Goal: Task Accomplishment & Management: Complete application form

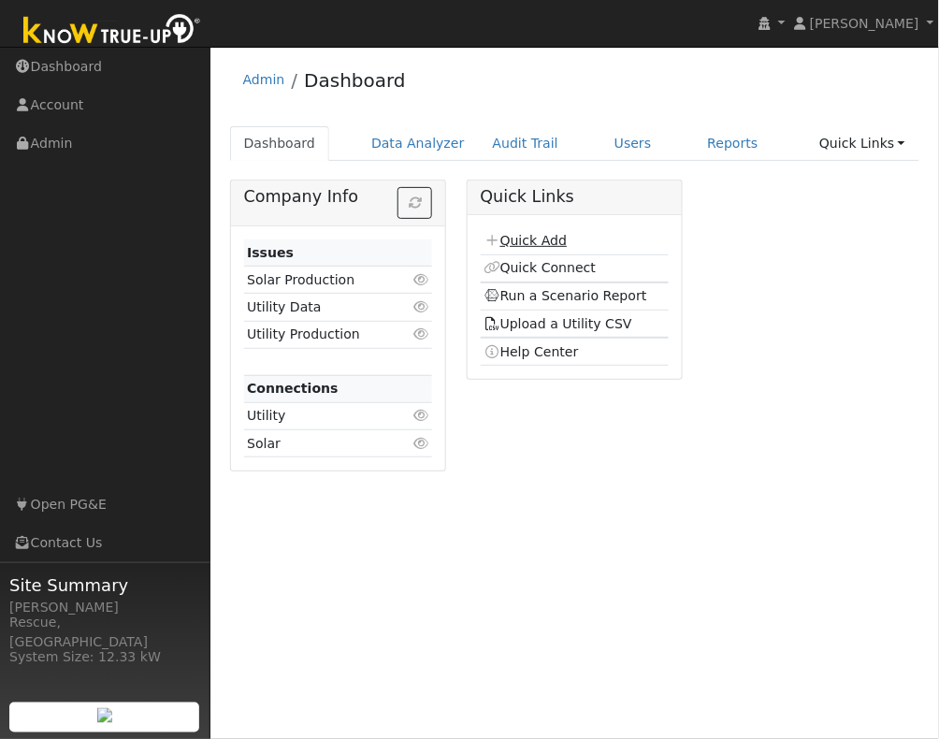
click at [544, 240] on link "Quick Add" at bounding box center [525, 240] width 83 height 15
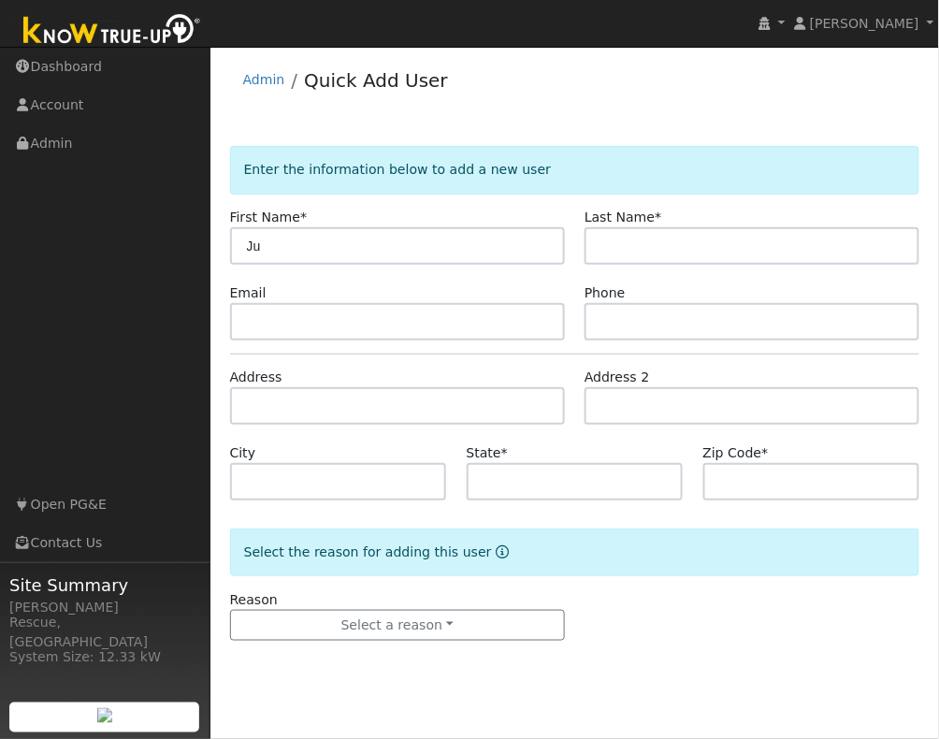
type input "J"
type input "w"
type input "[PERSON_NAME]"
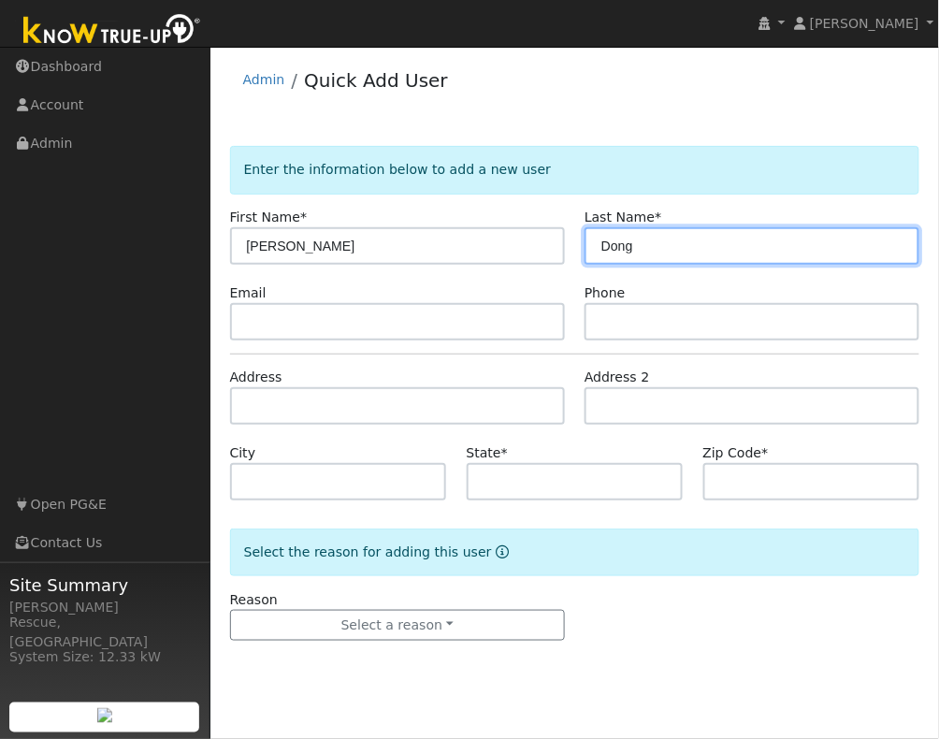
type input "Dong"
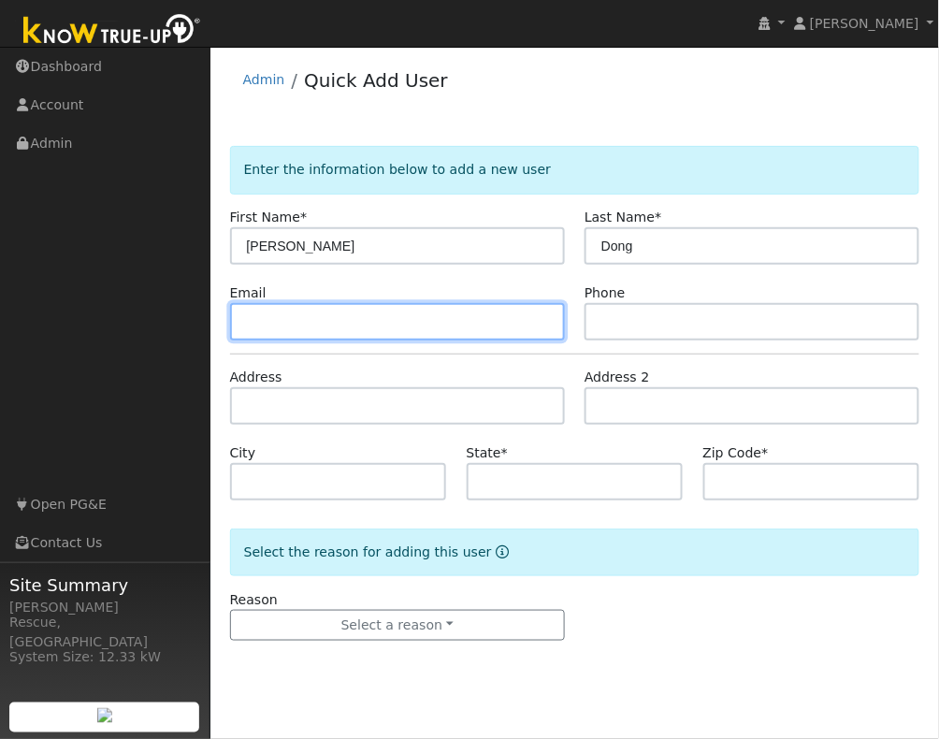
paste input "[EMAIL_ADDRESS][DOMAIN_NAME]"
type input "[EMAIL_ADDRESS][DOMAIN_NAME]"
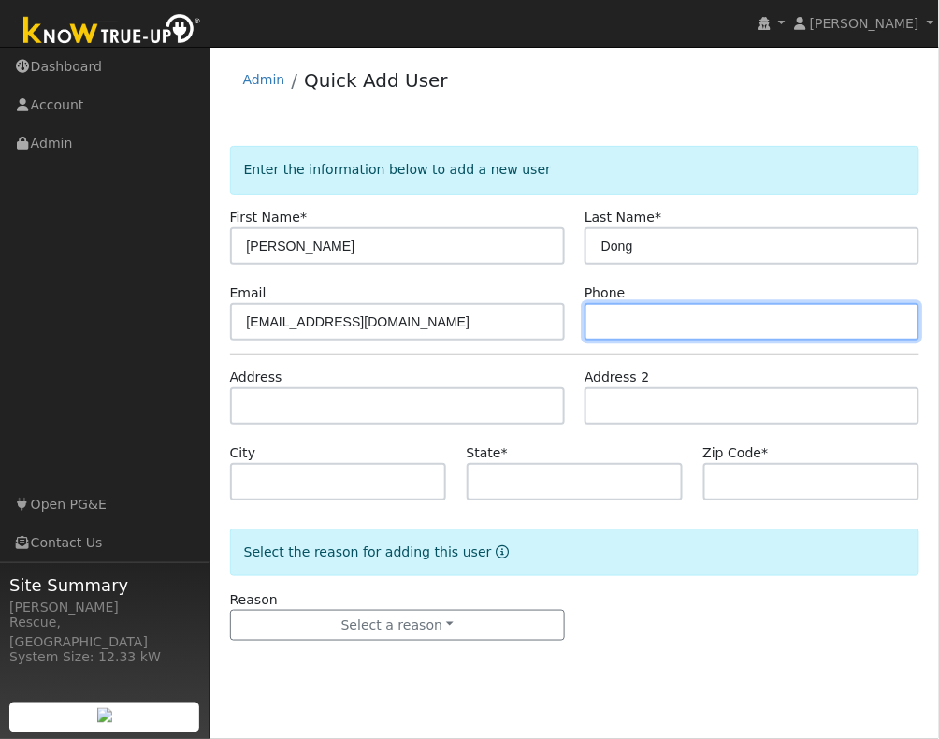
paste input "16 220 7957"
drag, startPoint x: 603, startPoint y: 321, endPoint x: 614, endPoint y: 327, distance: 13.0
click at [603, 321] on input "16 220 7957" at bounding box center [752, 321] width 335 height 37
type input "916 220 7957"
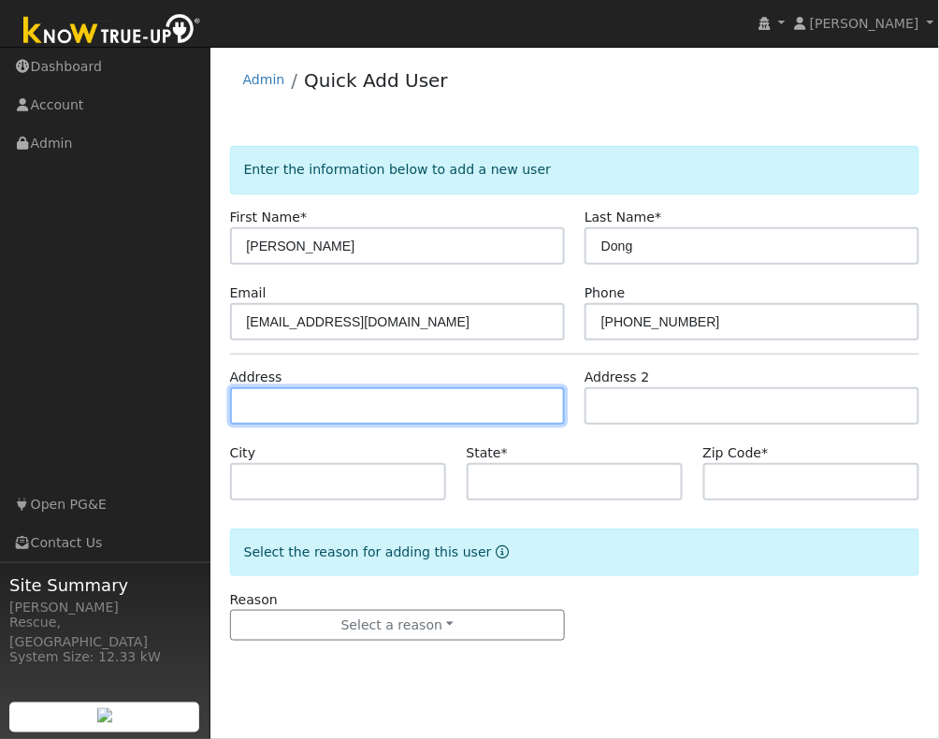
click at [329, 399] on input "text" at bounding box center [397, 405] width 335 height 37
paste input "4186 Windsor Point"
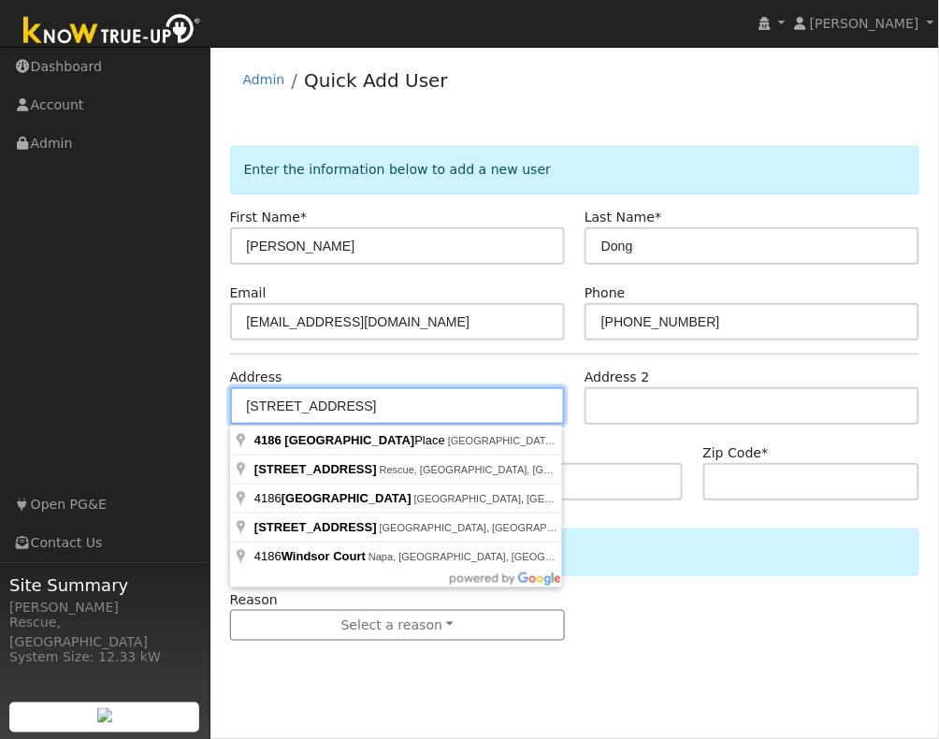
type input "4186 Windsor Point Place"
type input "El Dorado Hills"
type input "CA"
type input "95762"
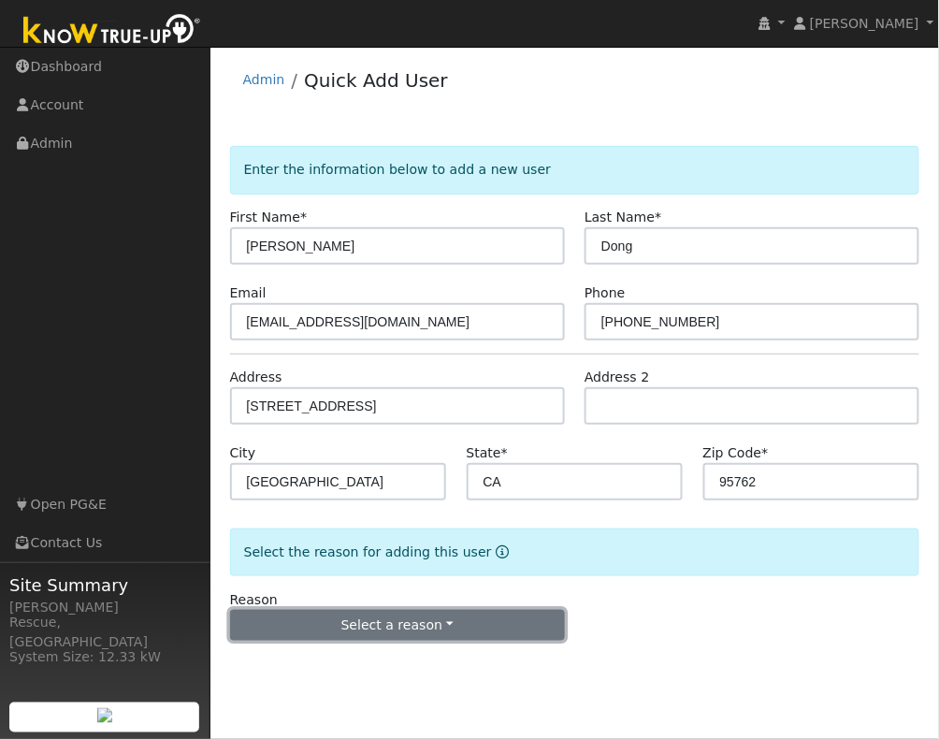
click at [432, 611] on button "Select a reason" at bounding box center [397, 626] width 335 height 32
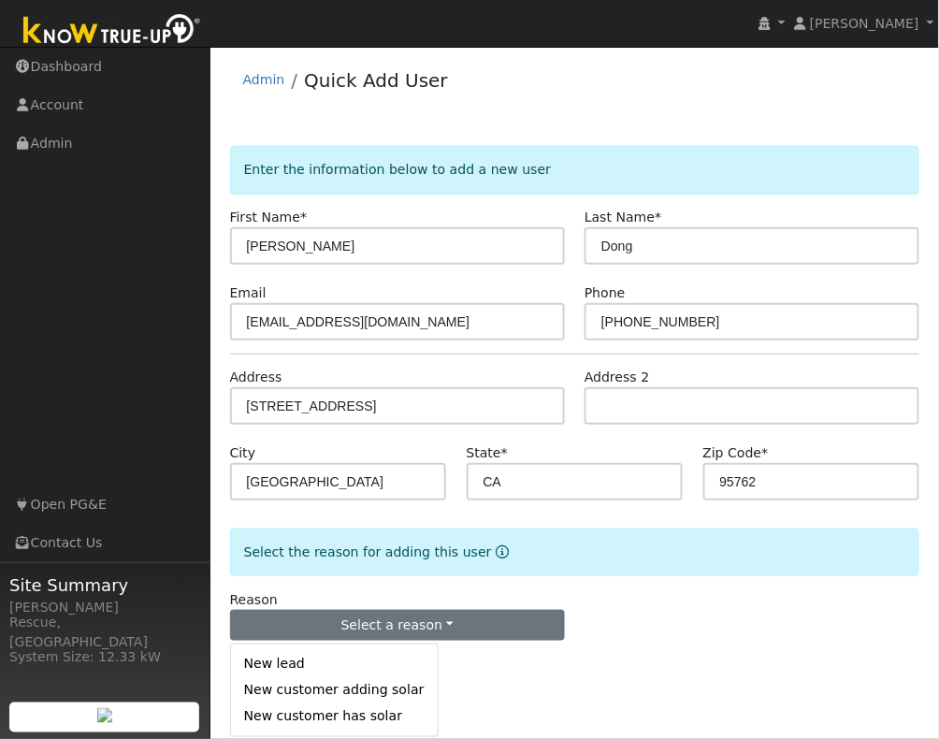
click at [316, 669] on link "New lead" at bounding box center [334, 664] width 207 height 26
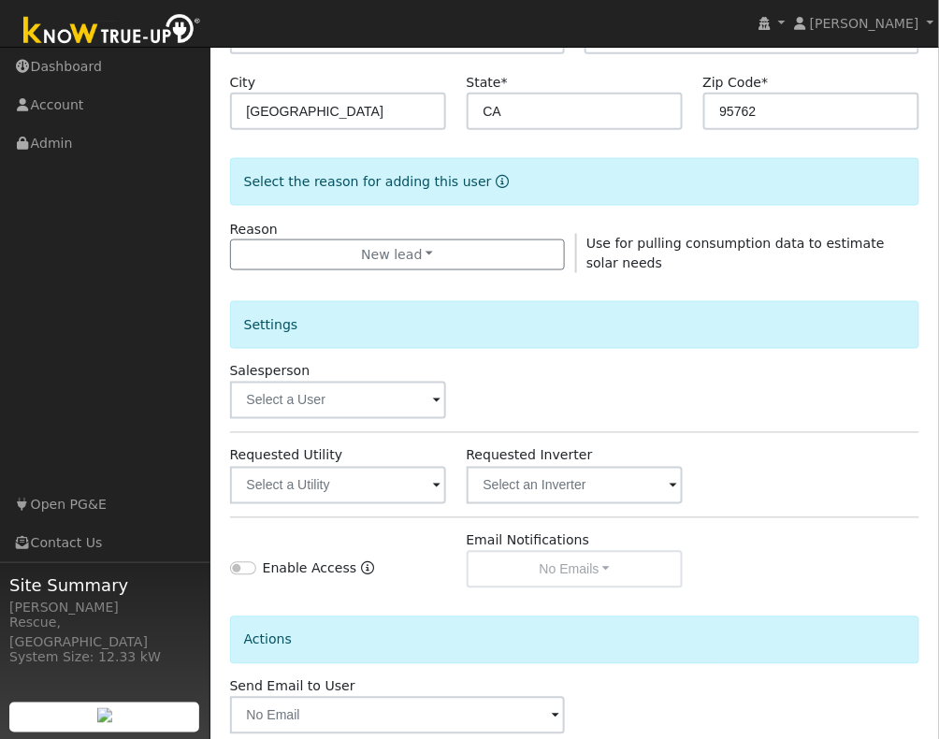
scroll to position [377, 0]
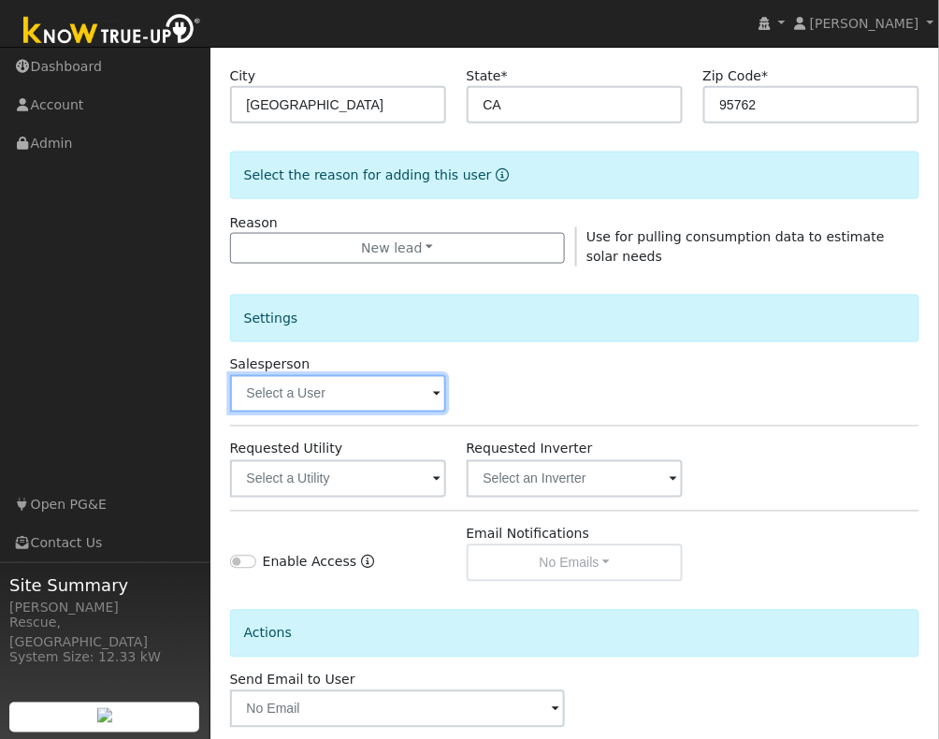
click at [421, 405] on input "text" at bounding box center [338, 393] width 217 height 37
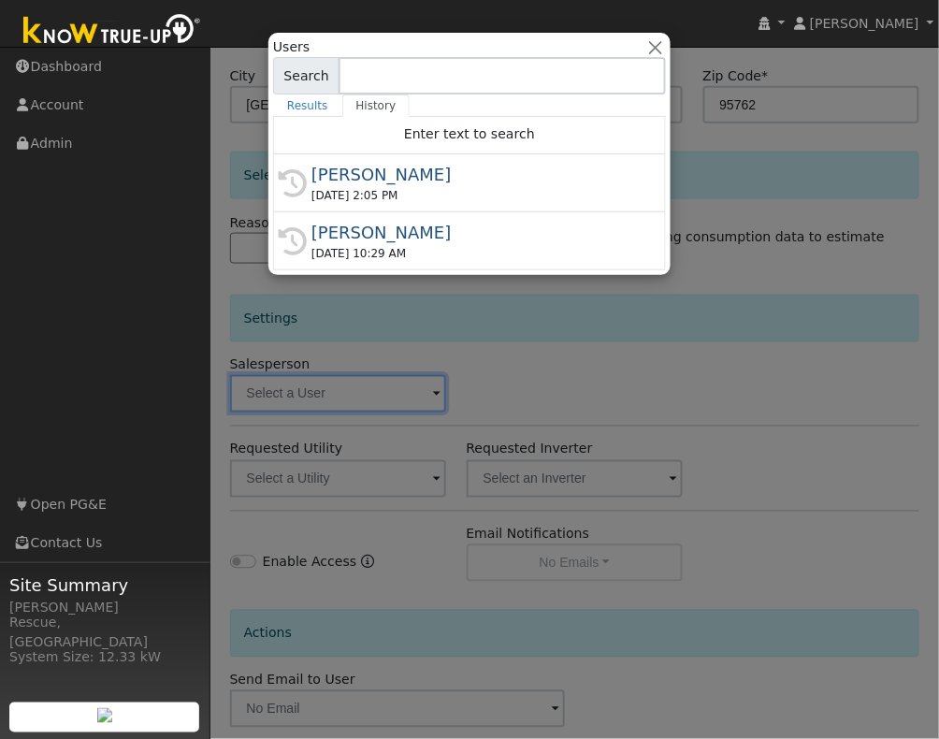
click at [413, 180] on div "[PERSON_NAME]" at bounding box center [477, 174] width 333 height 25
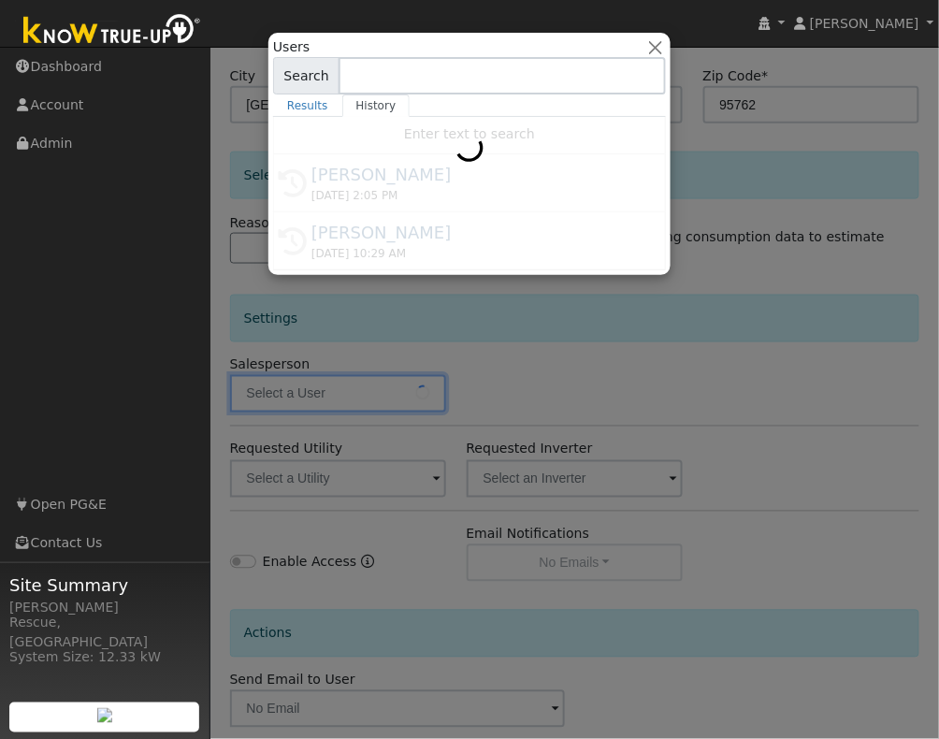
type input "[PERSON_NAME]"
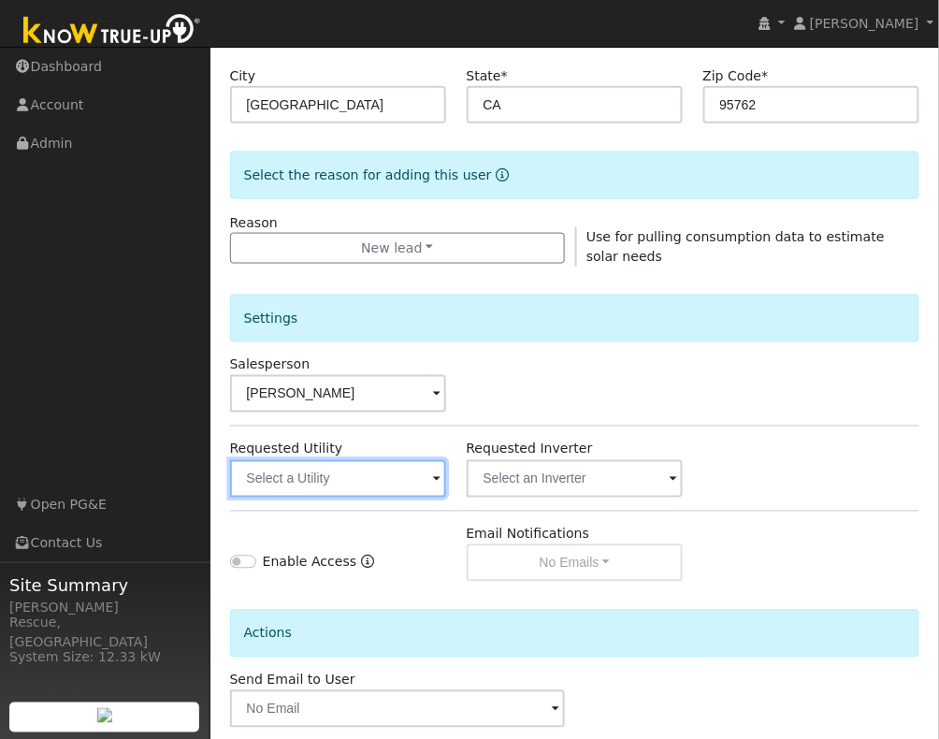
click at [377, 480] on input "text" at bounding box center [338, 478] width 217 height 37
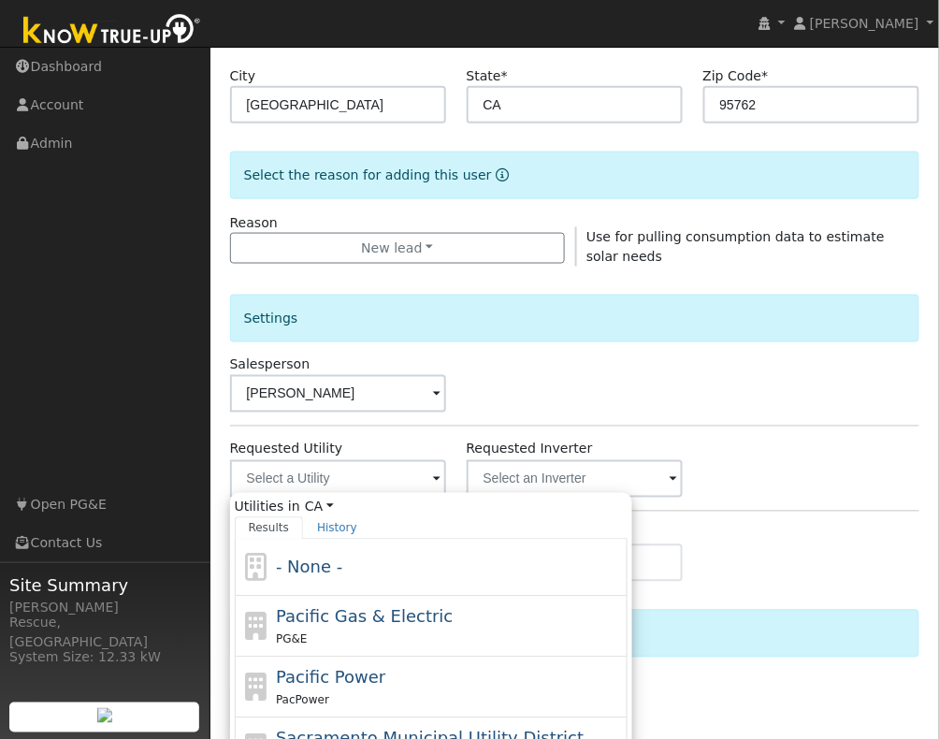
click at [358, 634] on div "PG&E" at bounding box center [449, 639] width 347 height 20
type input "Pacific Gas & Electric"
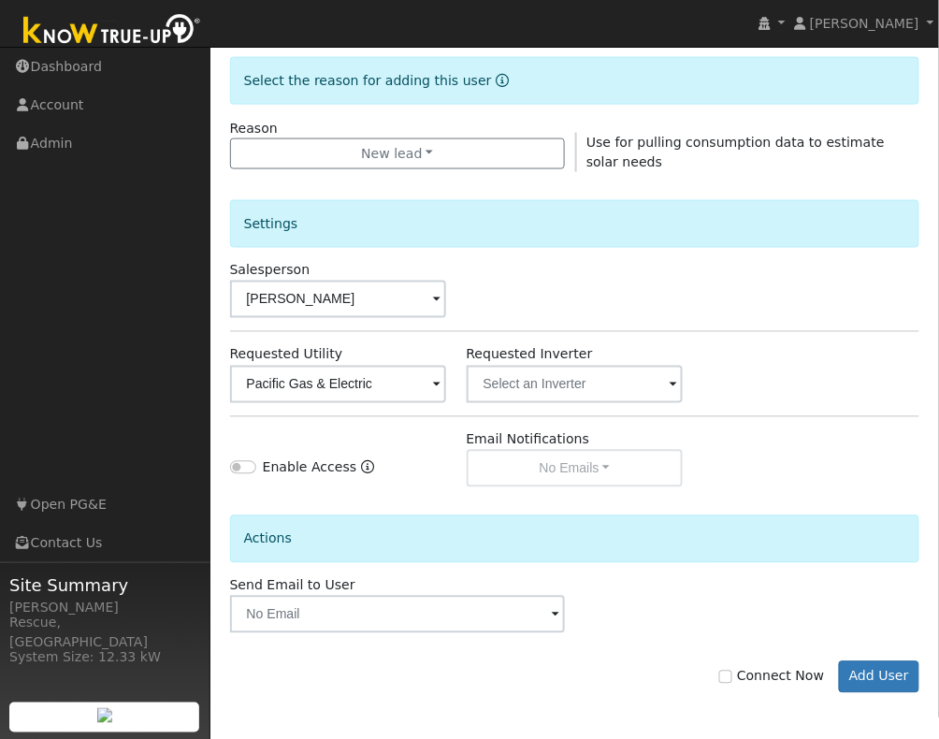
scroll to position [470, 0]
click at [853, 671] on button "Add User" at bounding box center [879, 677] width 81 height 32
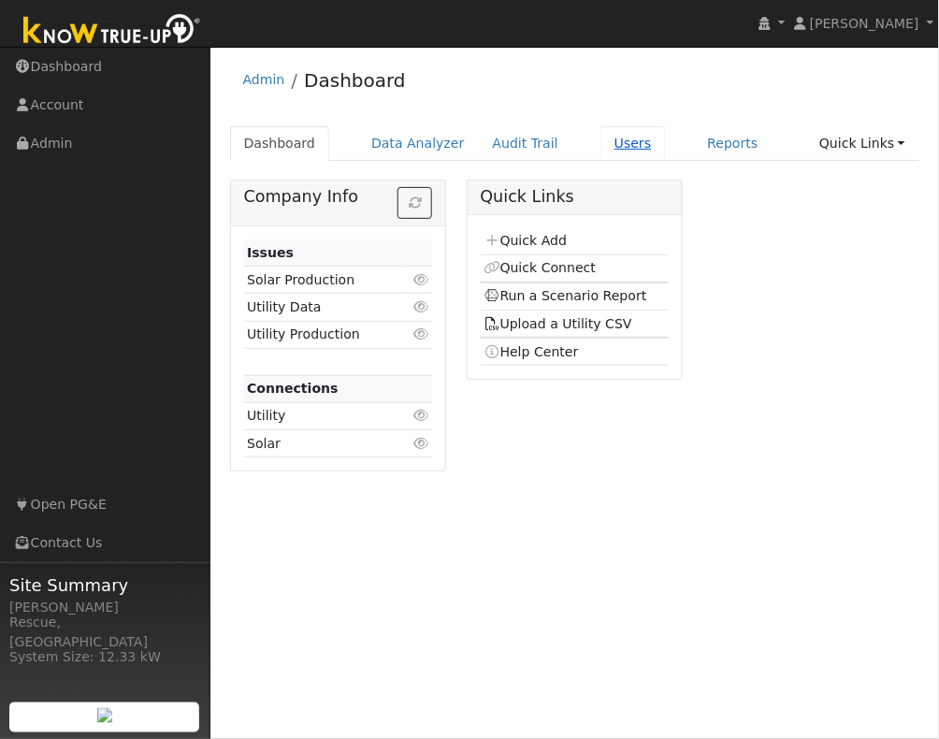
click at [605, 151] on link "Users" at bounding box center [632, 143] width 65 height 35
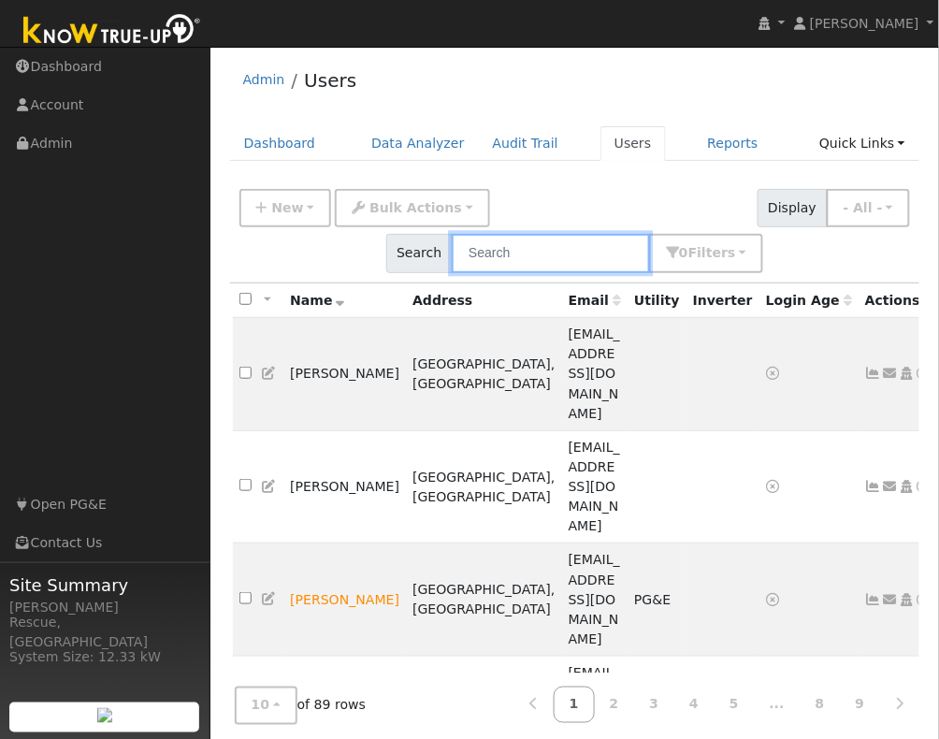
click at [534, 250] on input "text" at bounding box center [551, 253] width 198 height 38
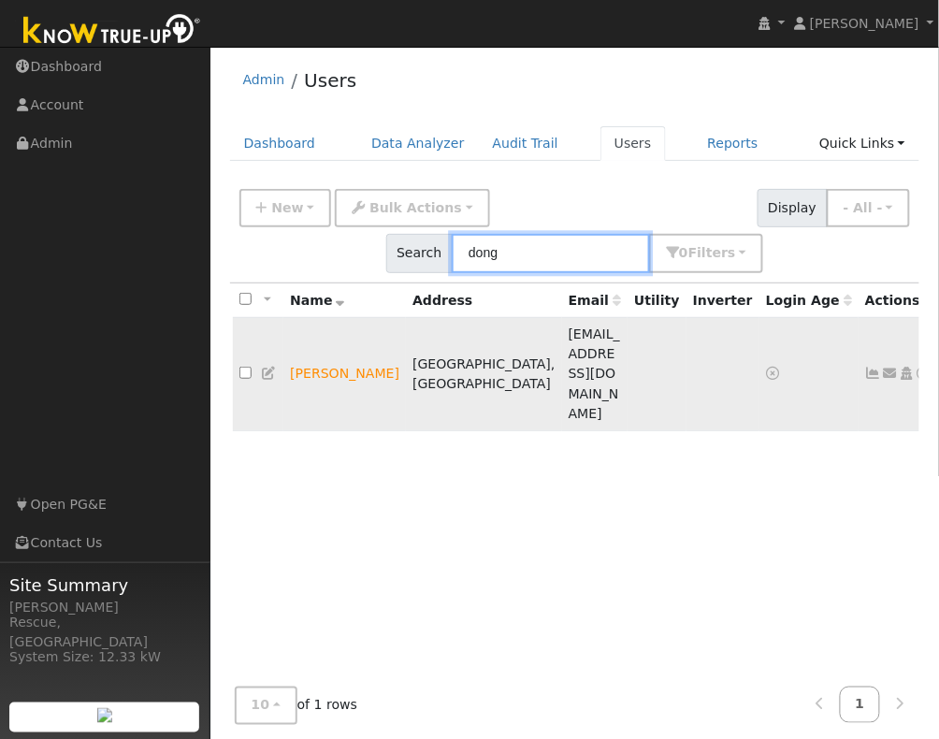
type input "dong"
click at [916, 367] on icon at bounding box center [924, 373] width 17 height 13
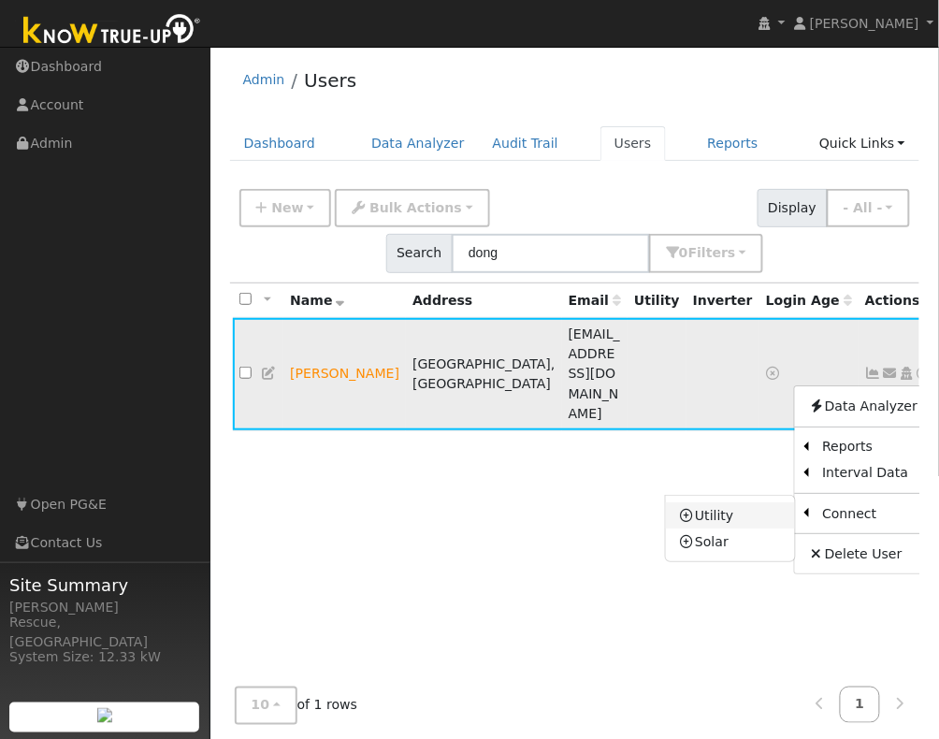
click at [694, 502] on link "Utility" at bounding box center [730, 515] width 130 height 26
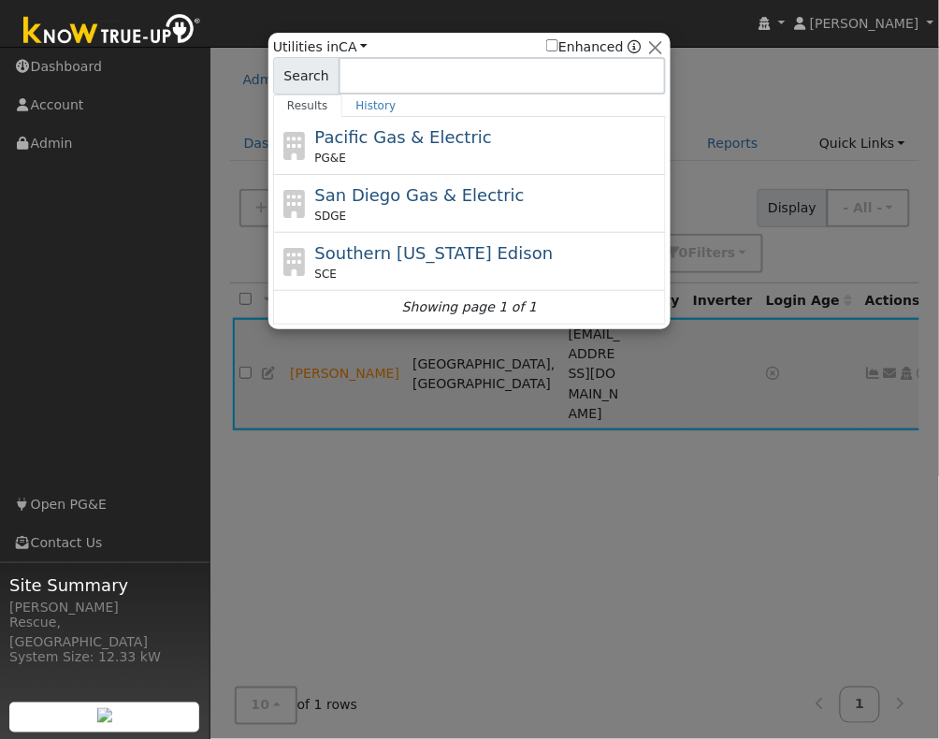
click at [465, 156] on div "PG&E" at bounding box center [488, 158] width 347 height 17
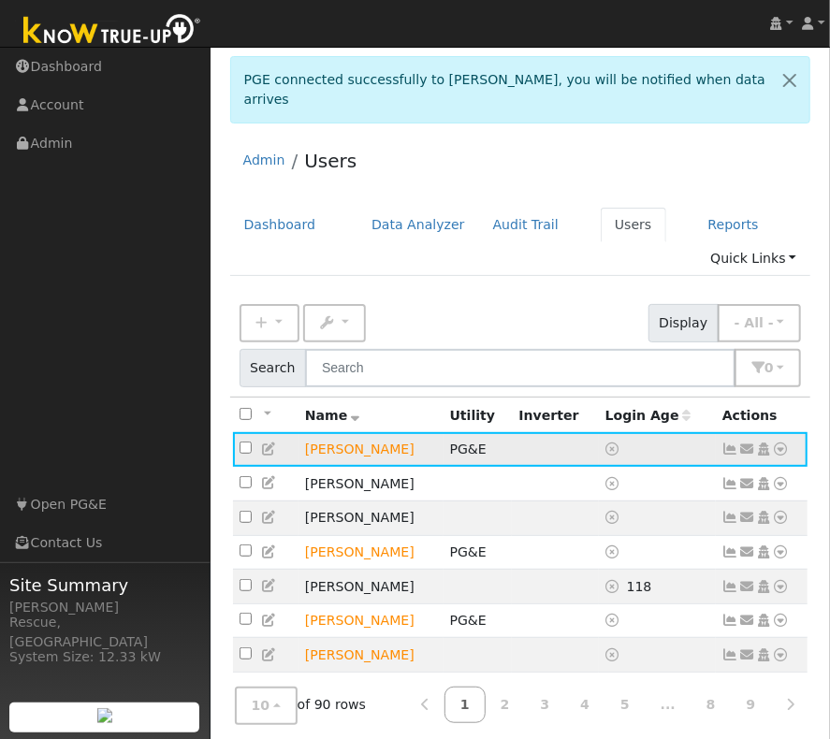
click at [785, 442] on icon at bounding box center [781, 448] width 17 height 13
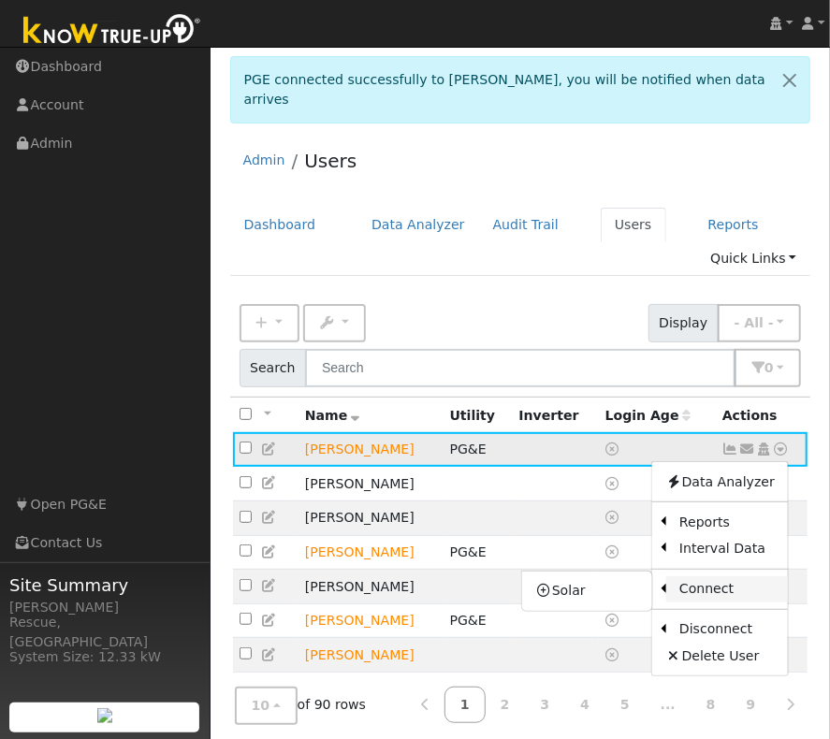
scroll to position [1, 0]
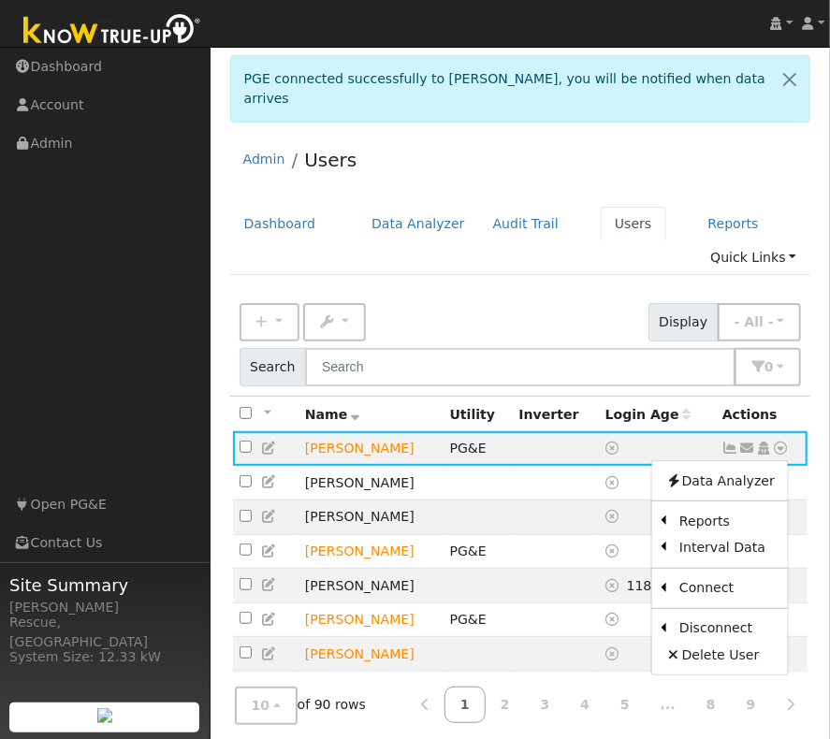
click at [0, 0] on link "Scenario" at bounding box center [0, 0] width 0 height 0
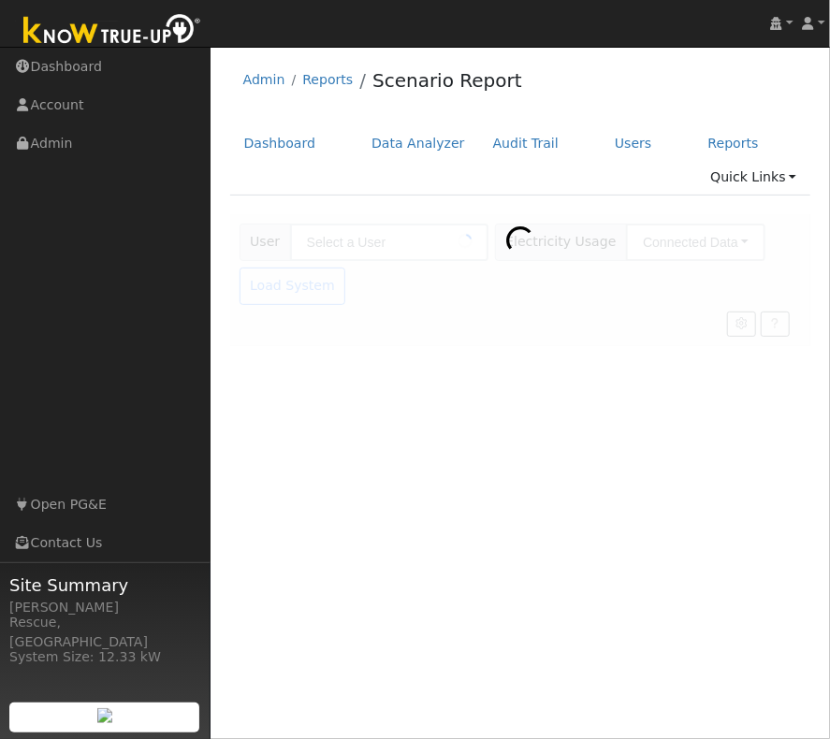
type input "[PERSON_NAME]"
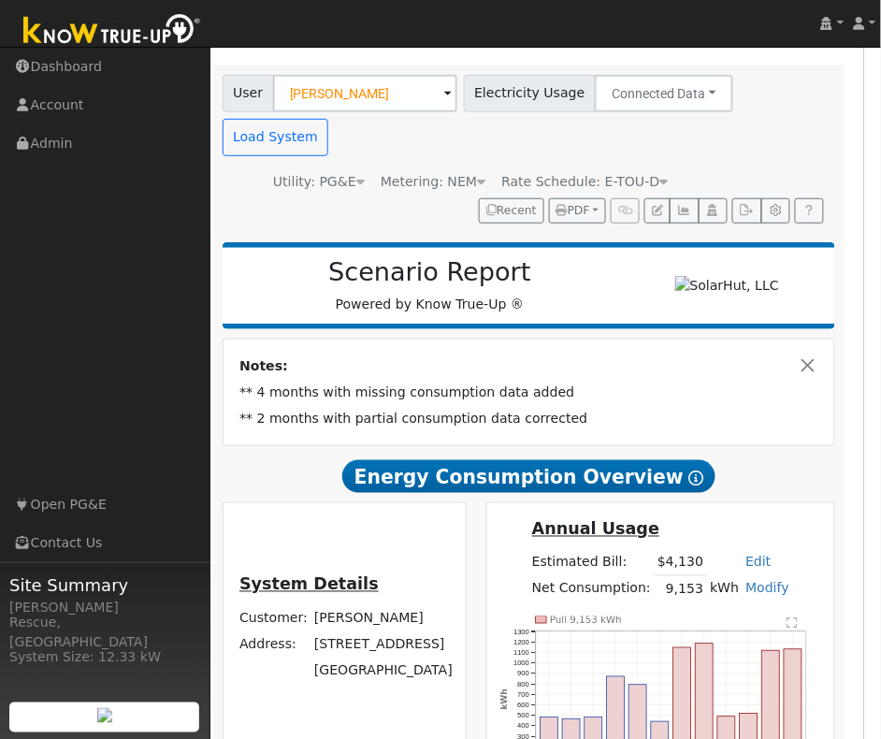
scroll to position [0, 17]
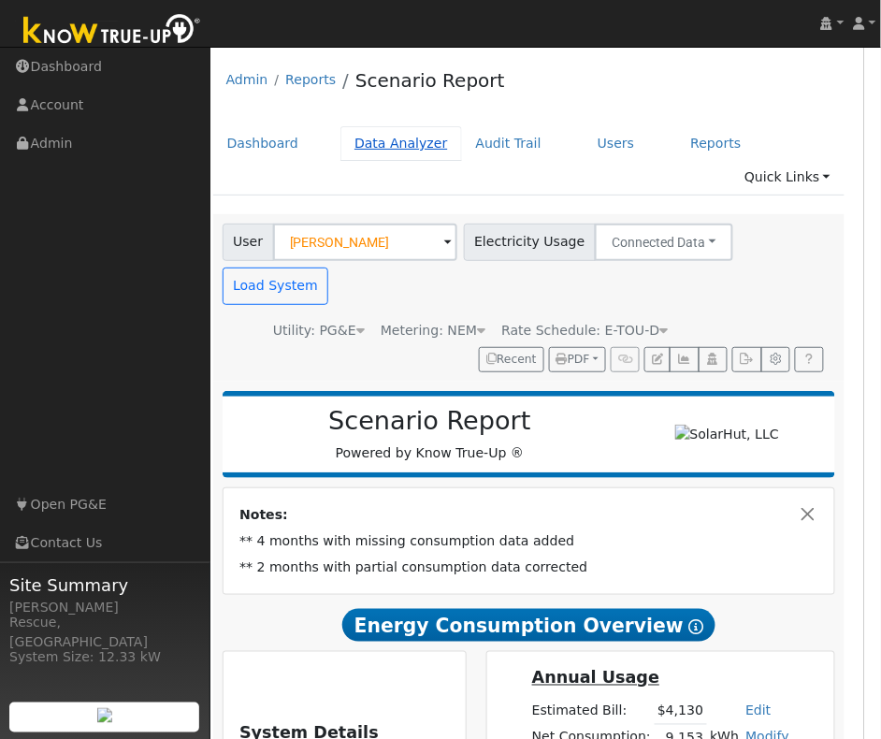
click at [417, 142] on link "Data Analyzer" at bounding box center [401, 143] width 122 height 35
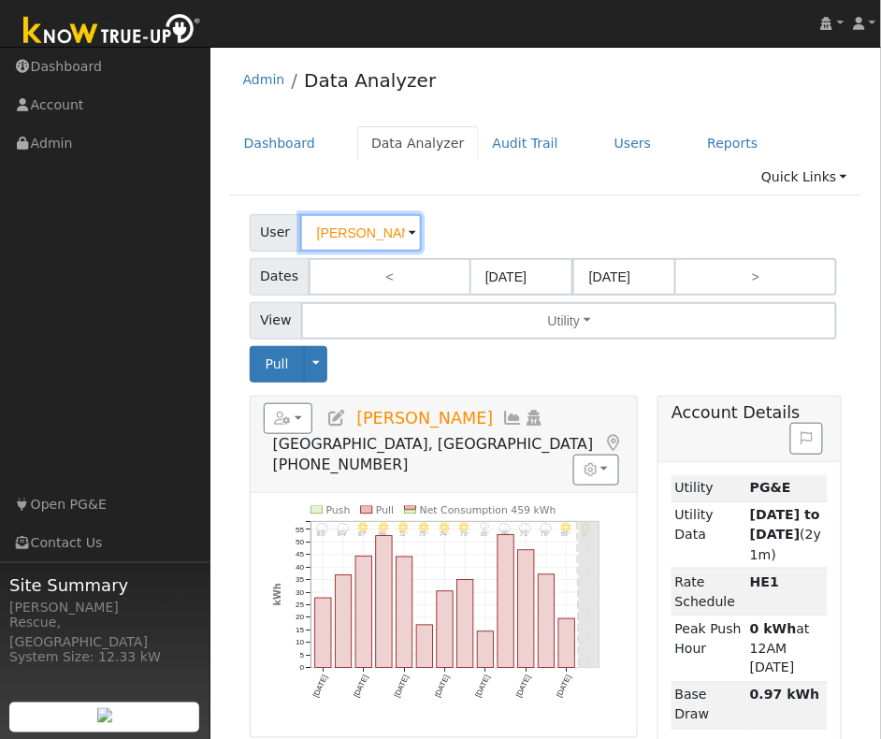
click at [350, 214] on input "[PERSON_NAME]" at bounding box center [361, 232] width 122 height 37
click at [350, 214] on input "Ashley Bernardi" at bounding box center [361, 232] width 122 height 37
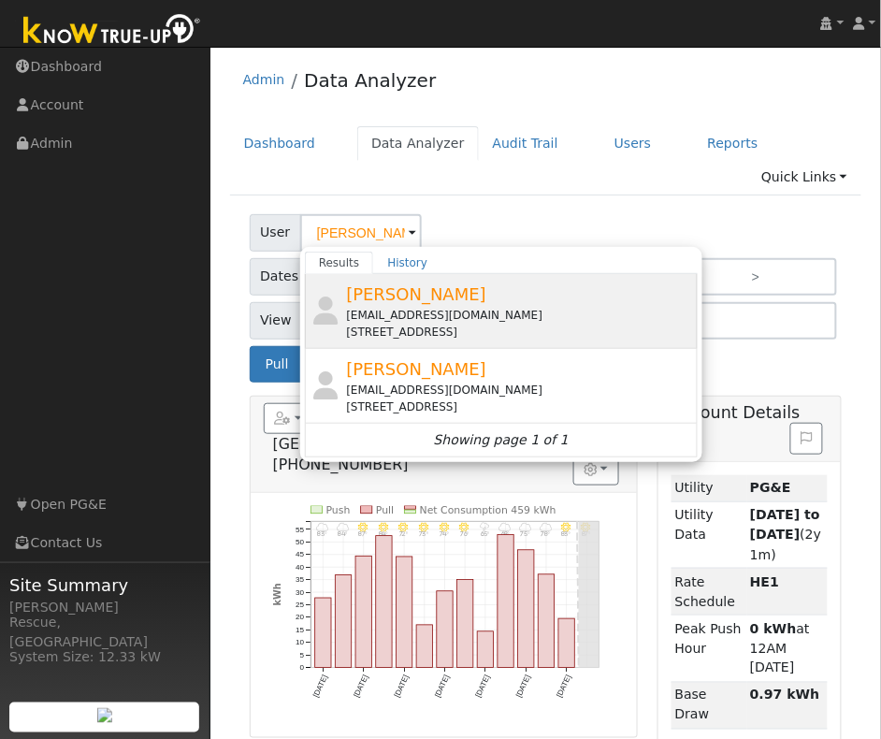
click at [408, 307] on div "willdong86@gmail.com" at bounding box center [519, 315] width 347 height 17
type input "William Dong"
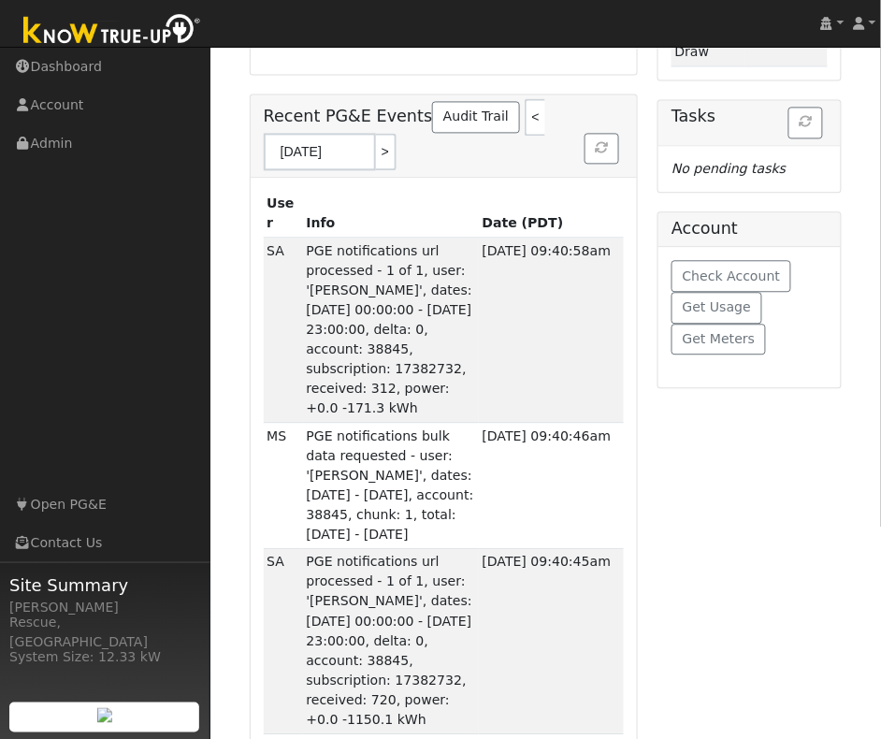
scroll to position [664, 0]
click at [766, 267] on span "Check Account" at bounding box center [732, 274] width 98 height 15
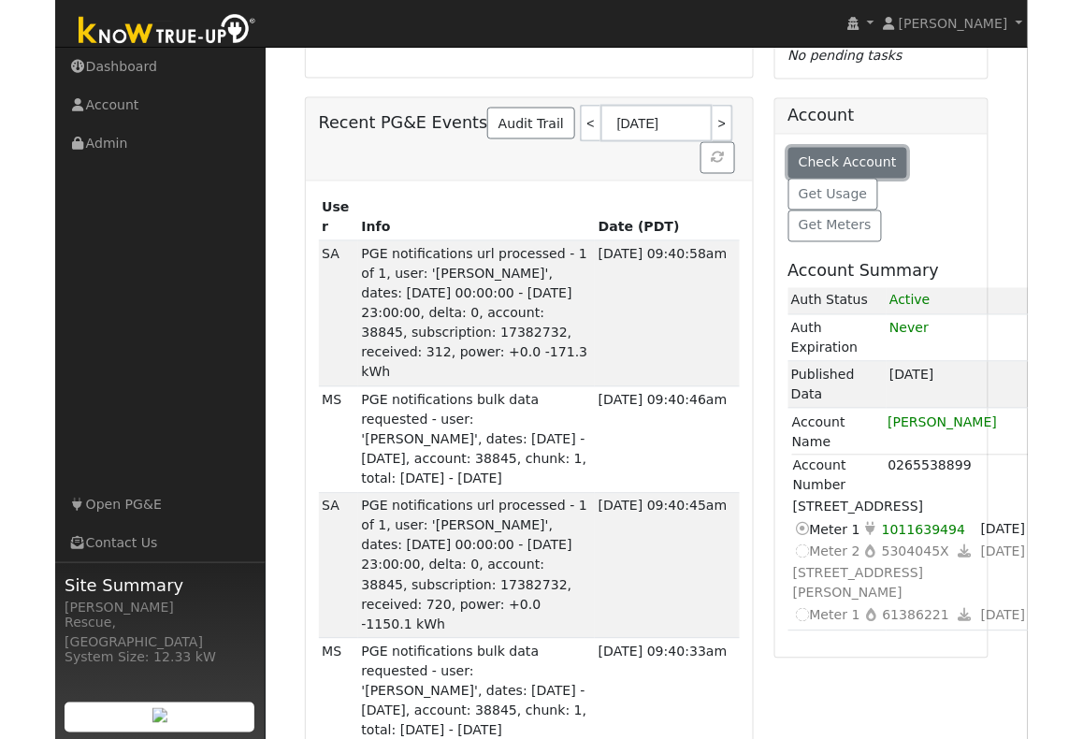
scroll to position [532, 0]
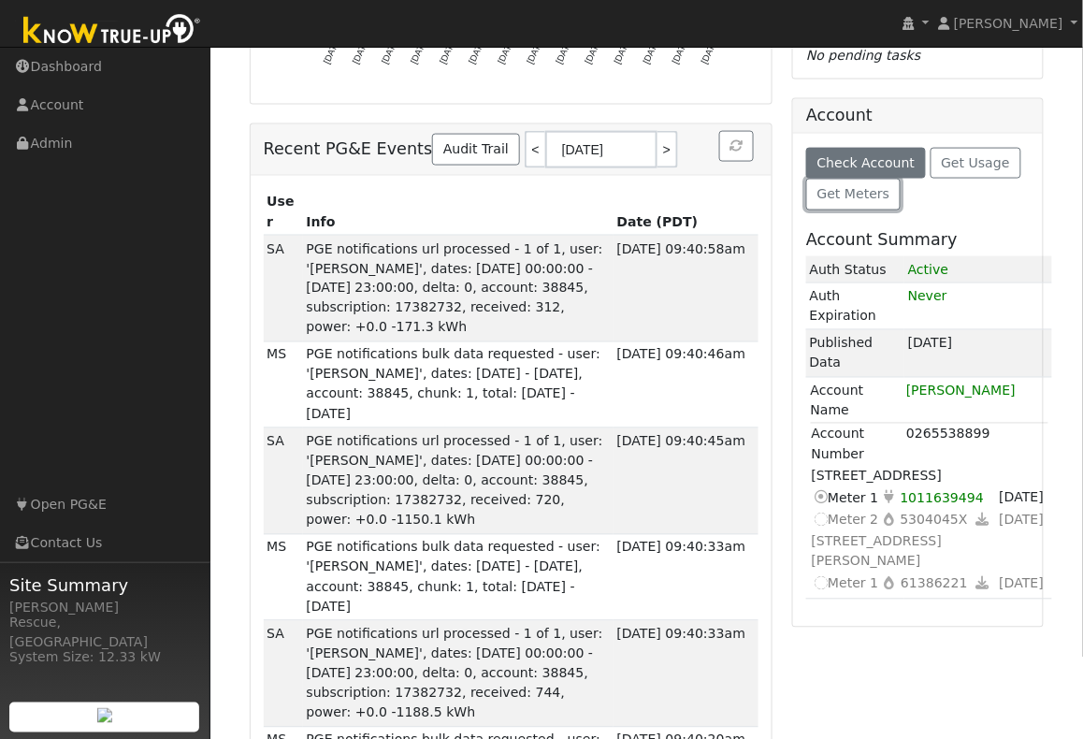
click at [880, 200] on span "Get Meters" at bounding box center [853, 193] width 73 height 15
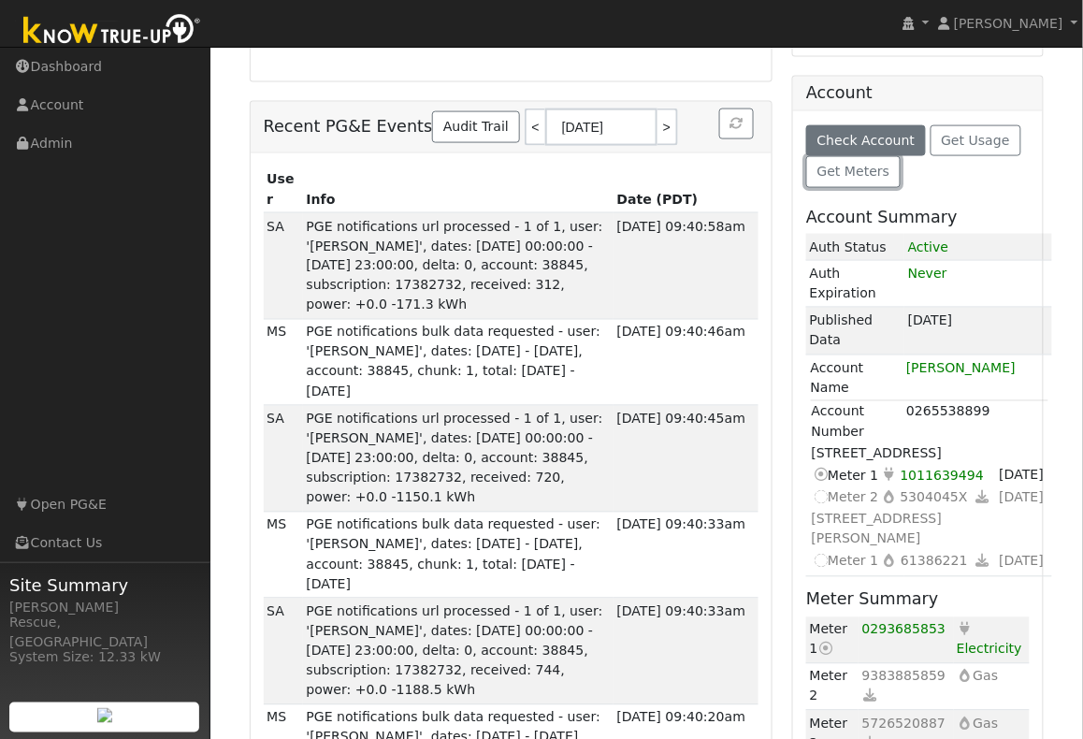
scroll to position [441, 0]
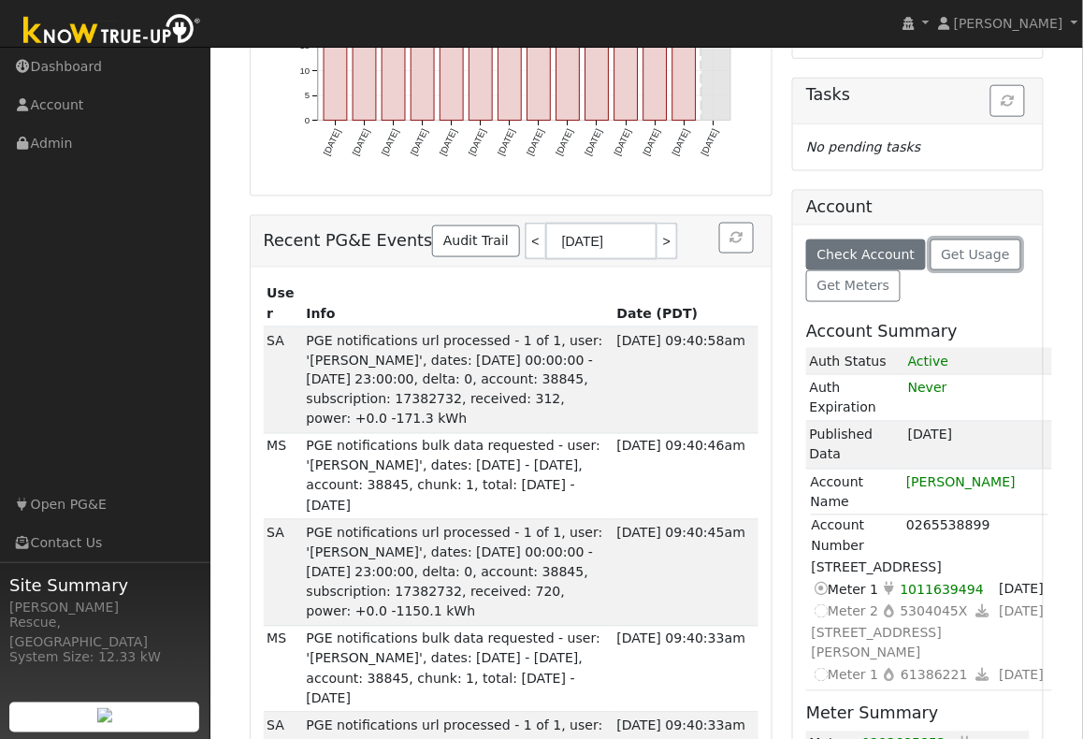
drag, startPoint x: 969, startPoint y: 250, endPoint x: 1002, endPoint y: 284, distance: 47.6
click at [880, 250] on span "Get Usage" at bounding box center [976, 254] width 68 height 15
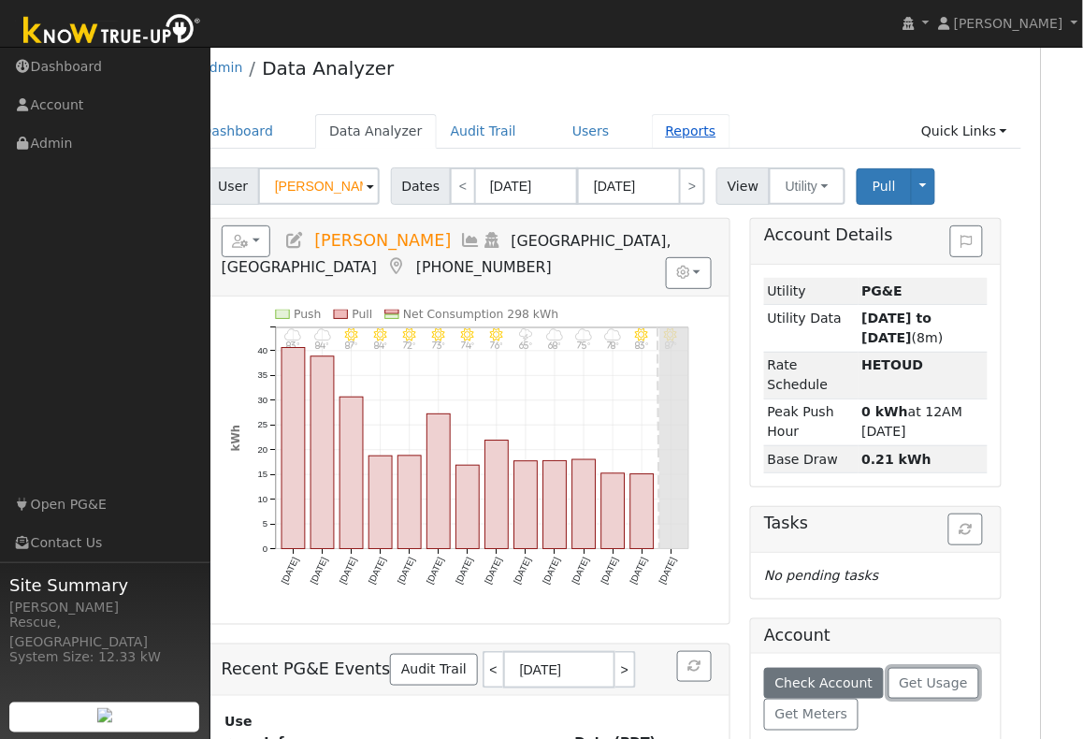
scroll to position [0, 42]
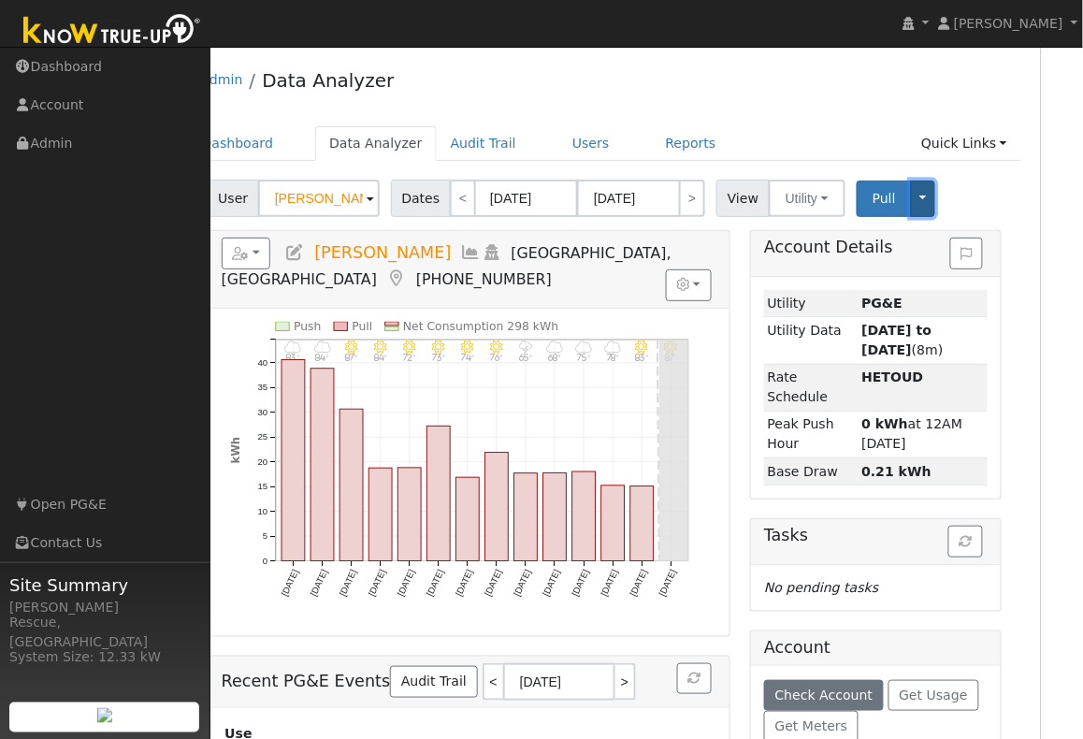
click at [880, 203] on button "Toggle Dropdown" at bounding box center [923, 199] width 24 height 36
click at [567, 128] on link "Users" at bounding box center [590, 143] width 65 height 35
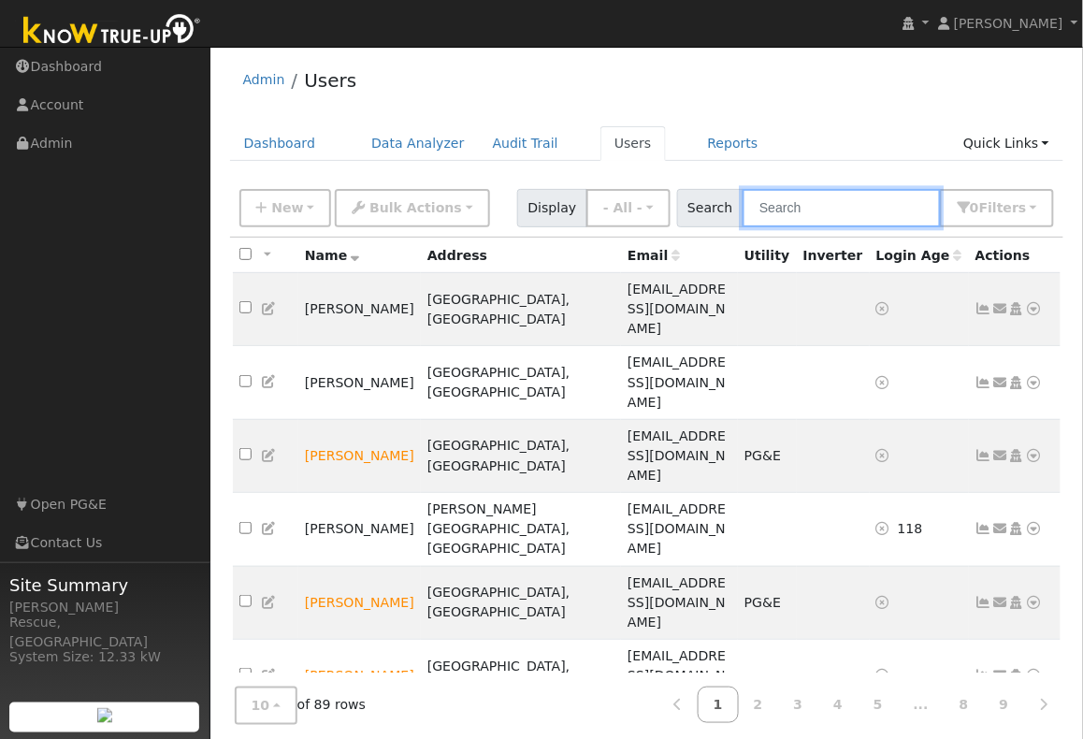
click at [853, 219] on input "text" at bounding box center [842, 208] width 198 height 38
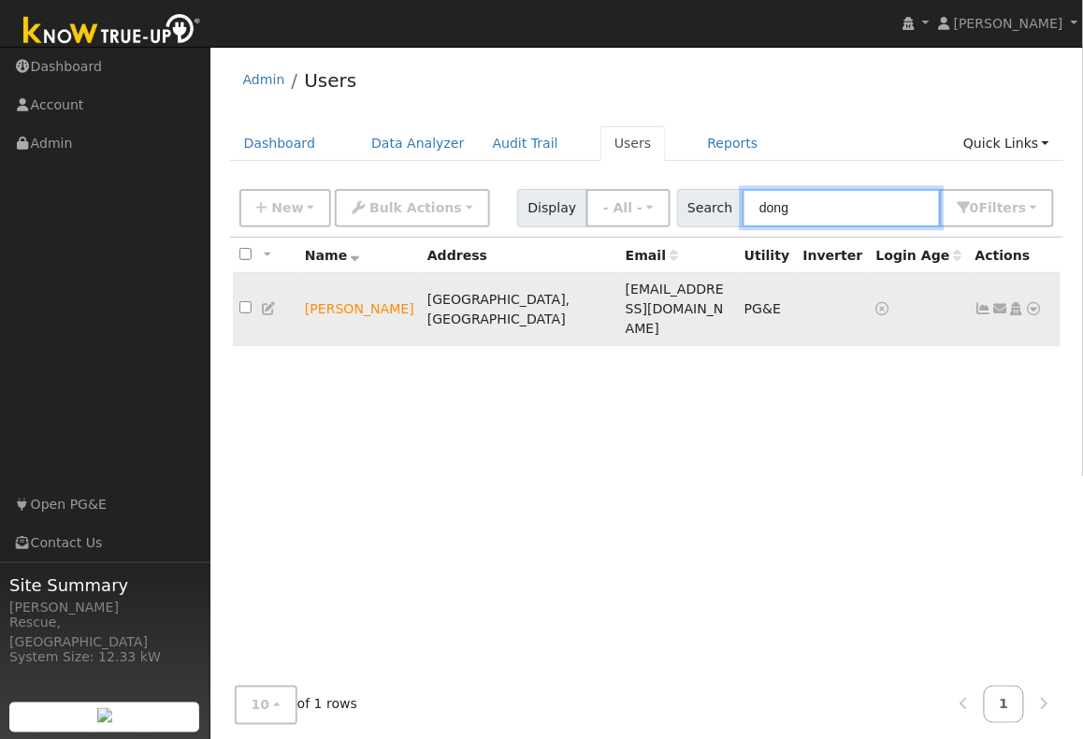
type input "dong"
click at [1037, 299] on link at bounding box center [1034, 309] width 17 height 20
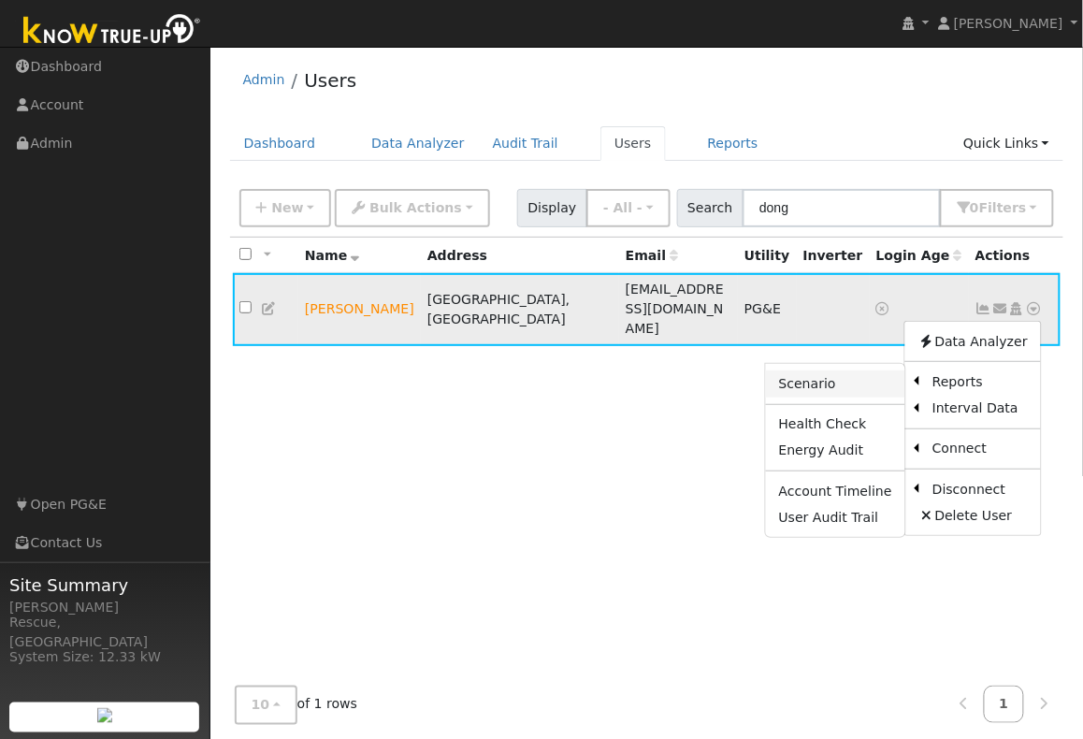
click at [852, 370] on link "Scenario" at bounding box center [835, 383] width 139 height 26
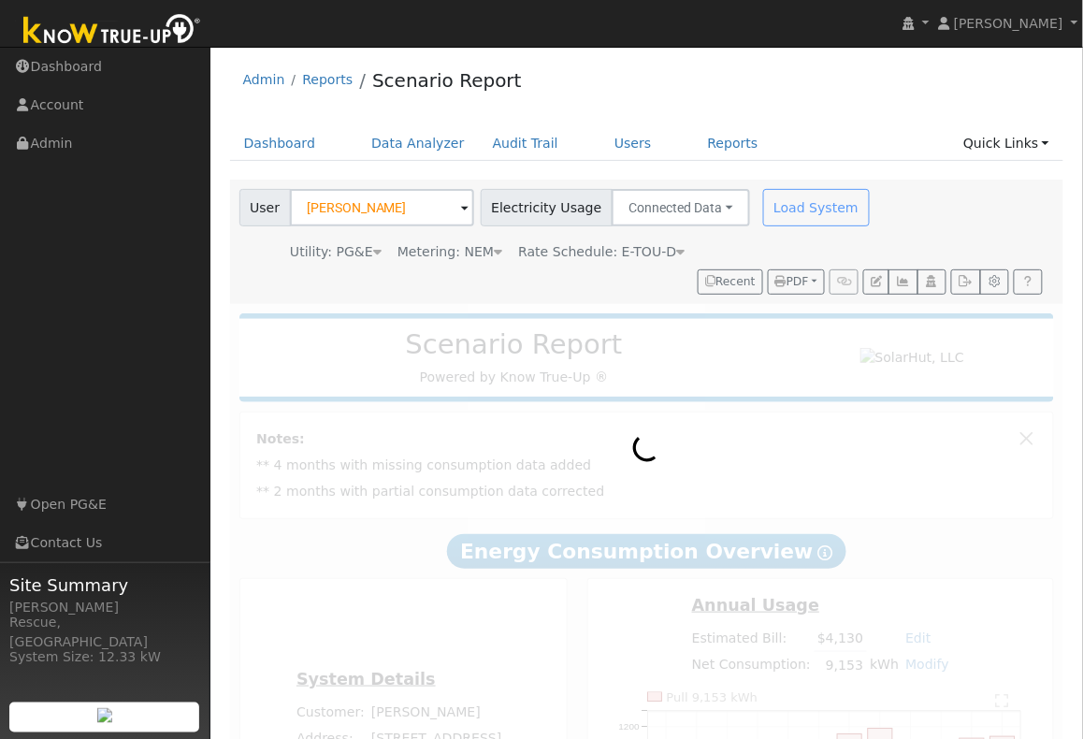
click at [815, 215] on div "Load System" at bounding box center [818, 207] width 118 height 37
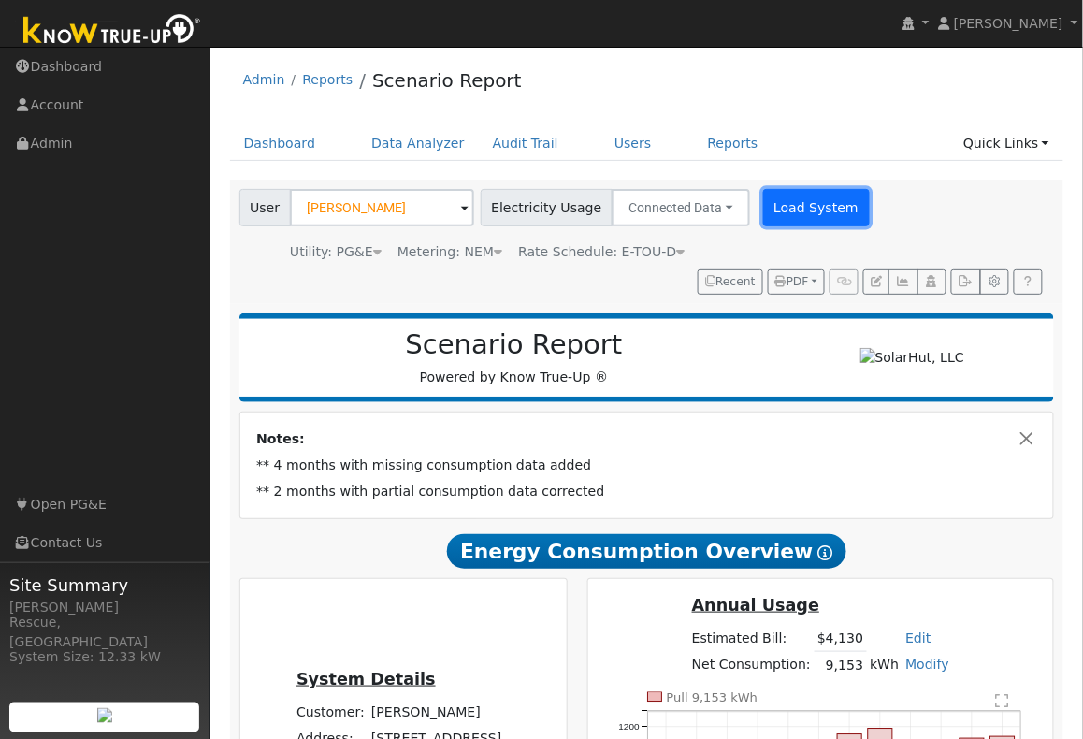
click at [825, 220] on button "Load System" at bounding box center [816, 207] width 107 height 37
click at [971, 285] on icon "button" at bounding box center [966, 281] width 14 height 11
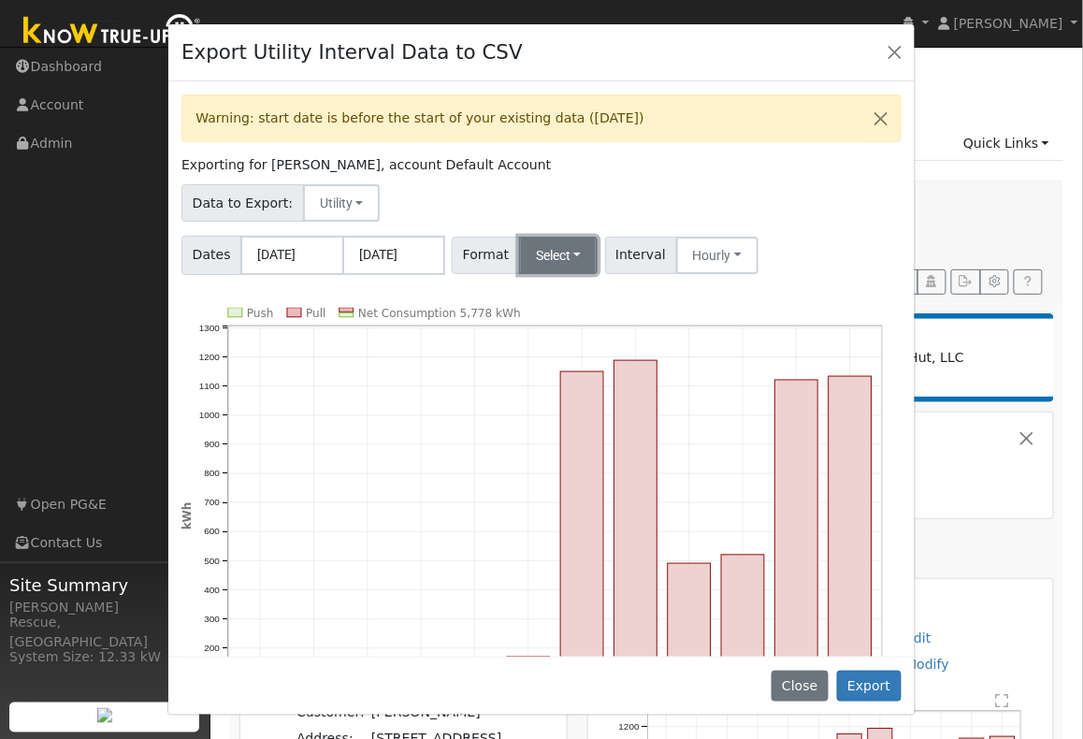
click at [573, 249] on button "Select" at bounding box center [558, 255] width 79 height 37
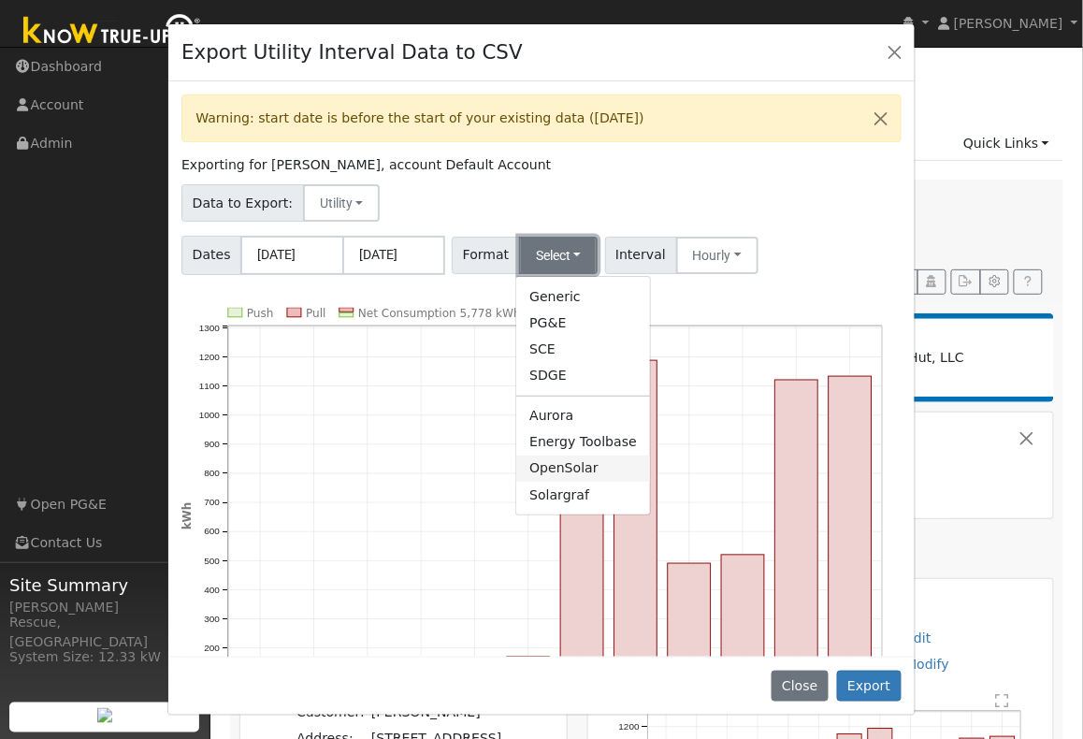
scroll to position [3, 0]
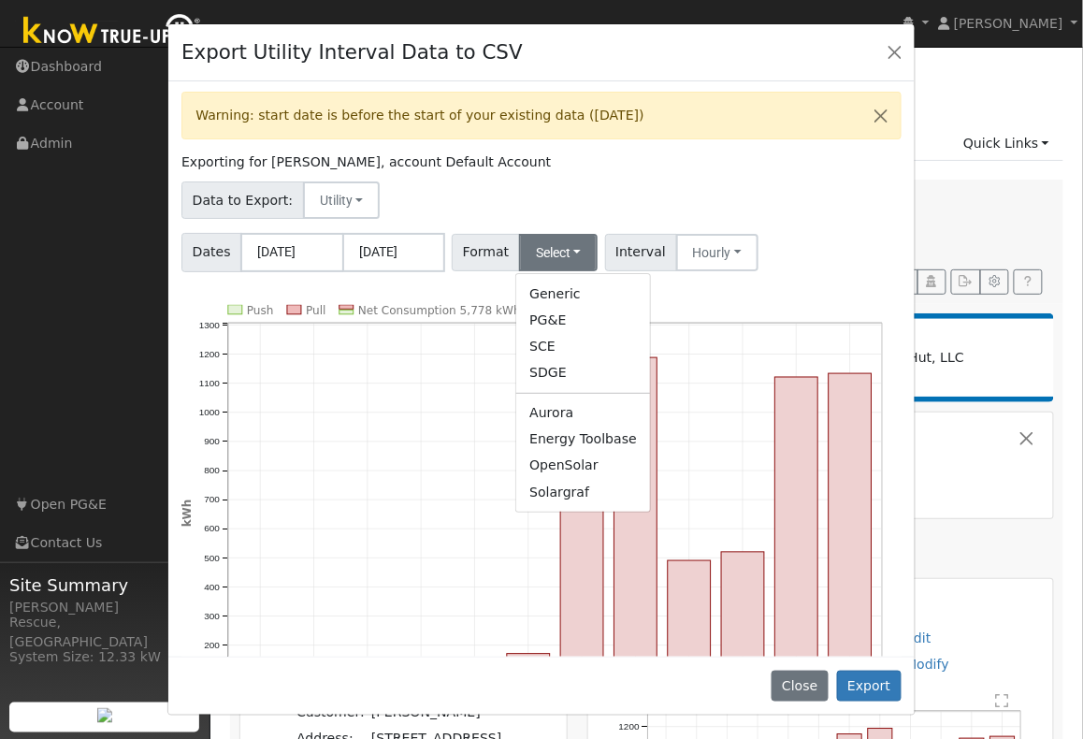
click at [576, 493] on link "Solargraf" at bounding box center [583, 492] width 134 height 26
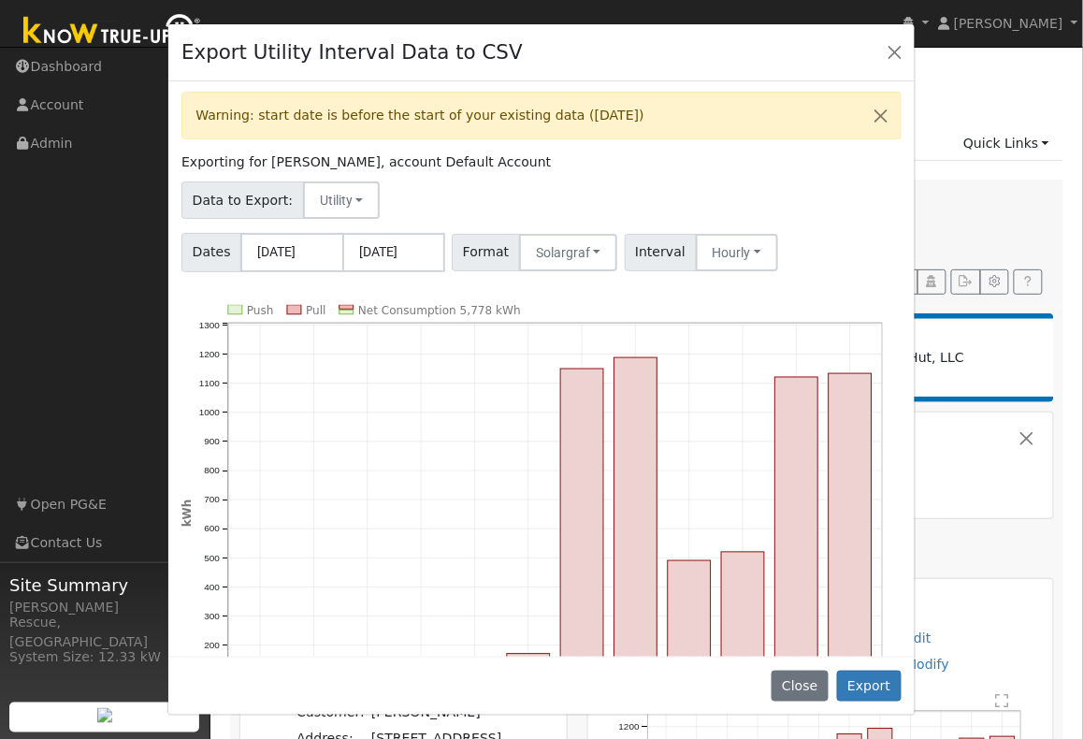
scroll to position [115, 0]
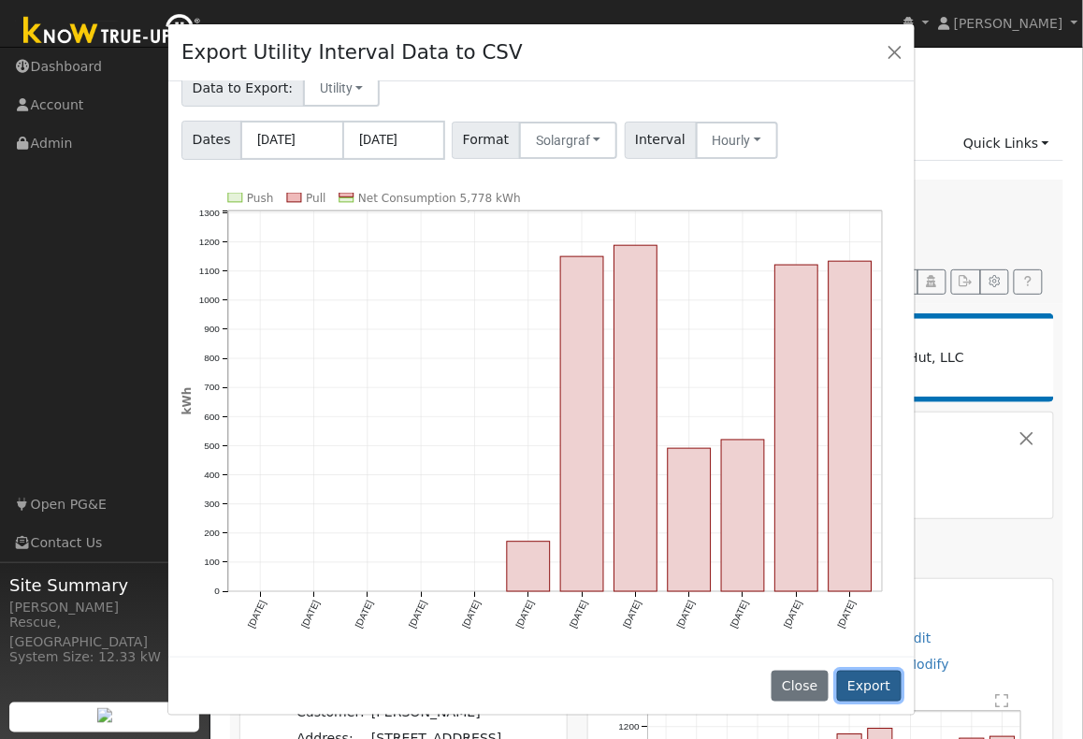
click at [882, 699] on button "Export" at bounding box center [869, 687] width 65 height 32
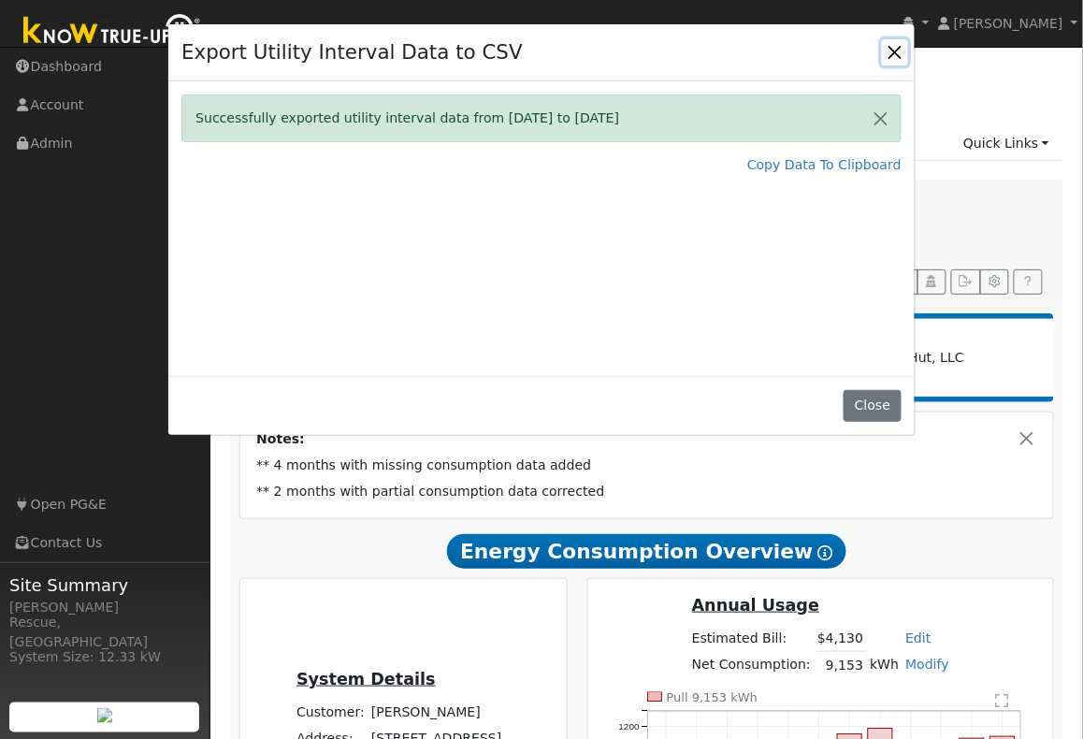
click at [891, 53] on button "Close" at bounding box center [895, 52] width 26 height 26
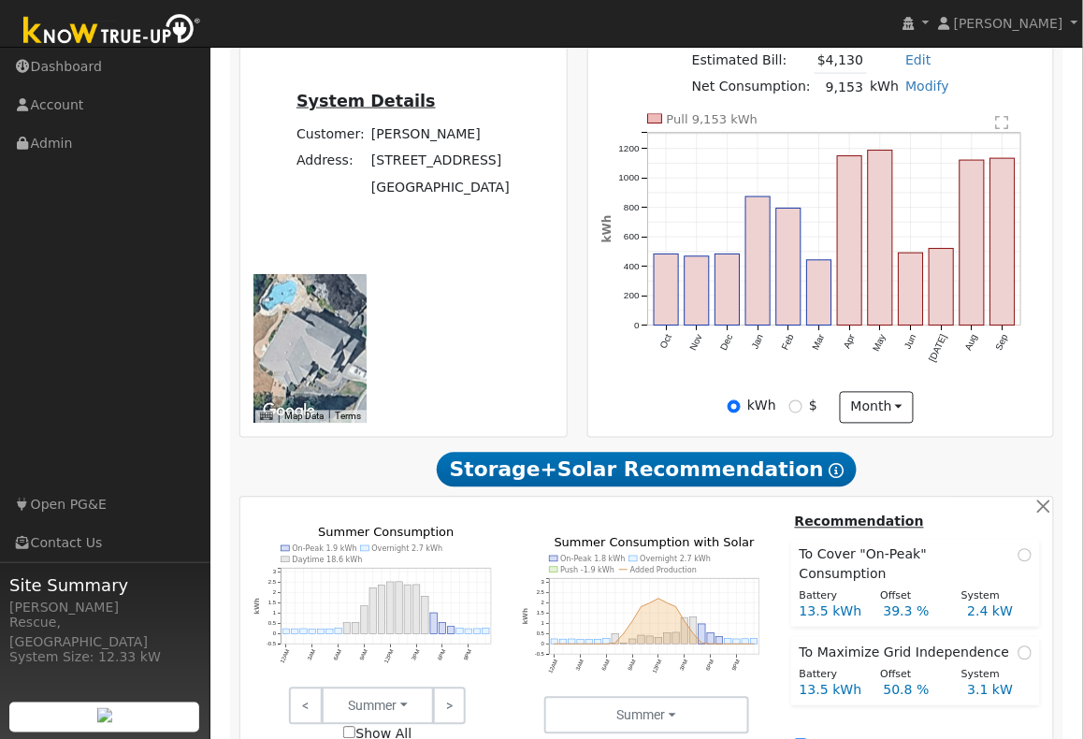
scroll to position [539, 0]
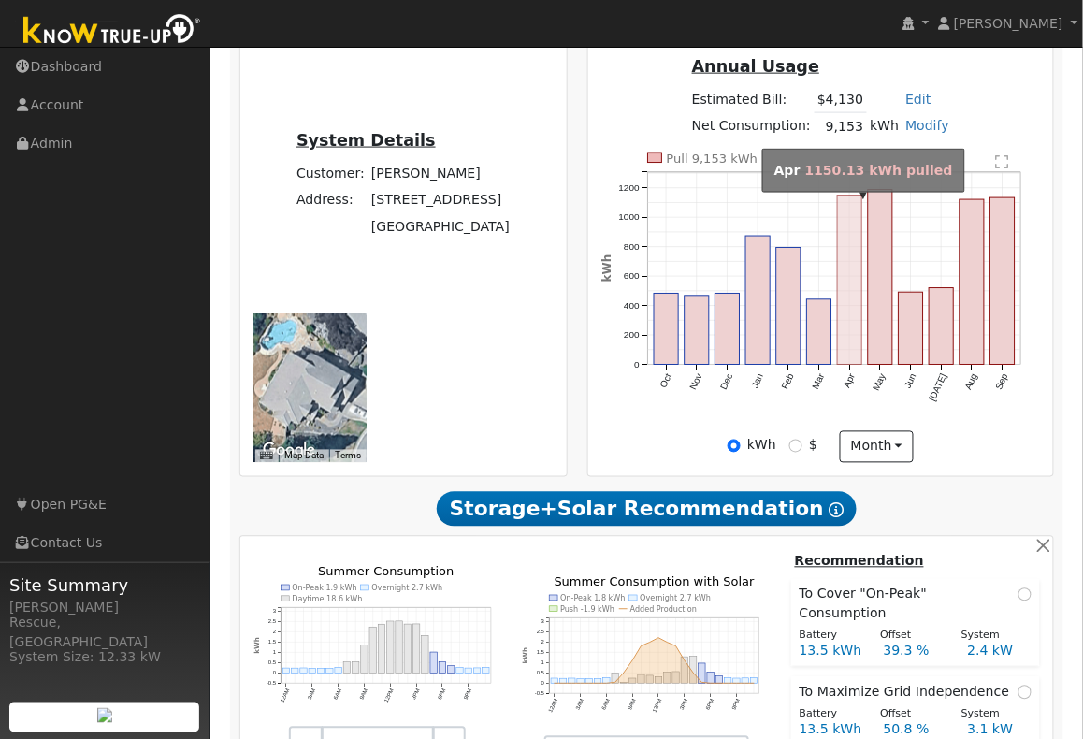
click at [855, 243] on rect "onclick=""" at bounding box center [850, 279] width 24 height 169
